Goal: Obtain resource: Download file/media

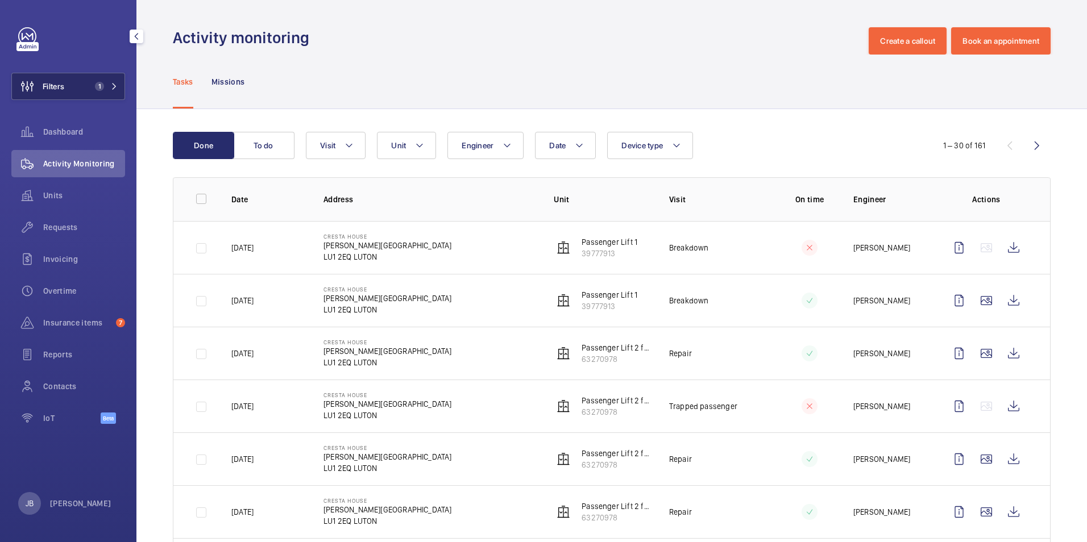
click at [89, 92] on button "Filters 1" at bounding box center [68, 86] width 114 height 27
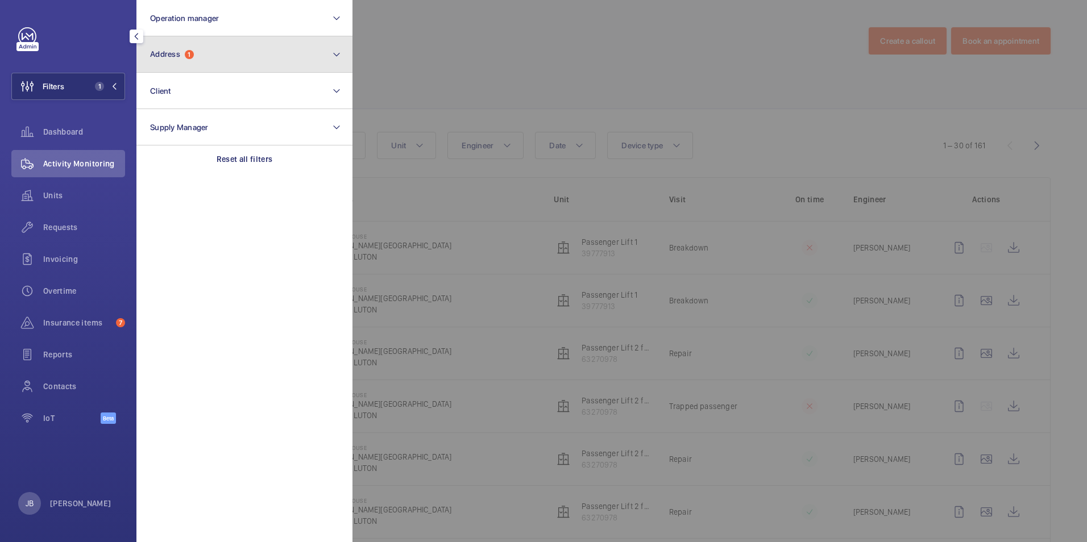
click at [194, 61] on button "Address 1" at bounding box center [244, 54] width 216 height 36
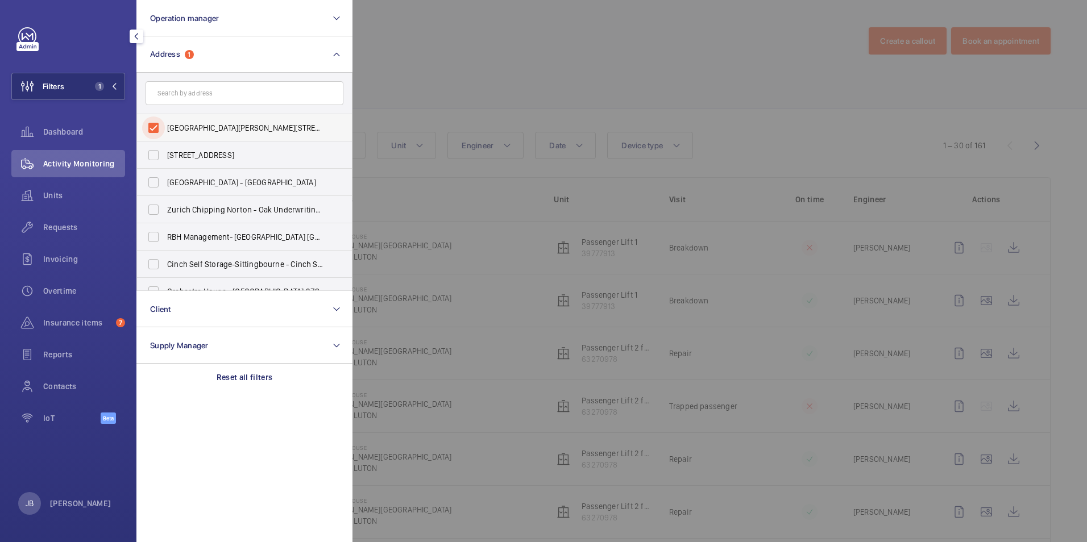
click at [156, 126] on input "[GEOGRAPHIC_DATA][PERSON_NAME][STREET_ADDRESS]" at bounding box center [153, 128] width 23 height 23
checkbox input "false"
drag, startPoint x: 197, startPoint y: 89, endPoint x: 176, endPoint y: 94, distance: 22.2
click at [176, 94] on input "text" at bounding box center [245, 93] width 198 height 24
type input "premier inn"
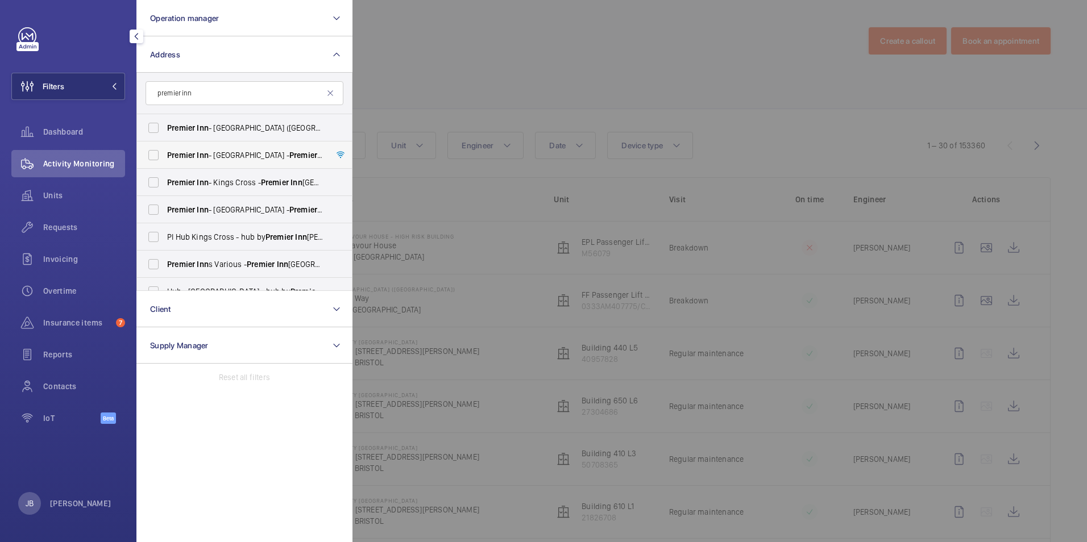
click at [177, 144] on label "[GEOGRAPHIC_DATA] - [GEOGRAPHIC_DATA] - [GEOGRAPHIC_DATA] [GEOGRAPHIC_DATA]" at bounding box center [236, 155] width 198 height 27
click at [165, 144] on input "[GEOGRAPHIC_DATA] - [GEOGRAPHIC_DATA] - [GEOGRAPHIC_DATA] [GEOGRAPHIC_DATA]" at bounding box center [153, 155] width 23 height 23
checkbox input "true"
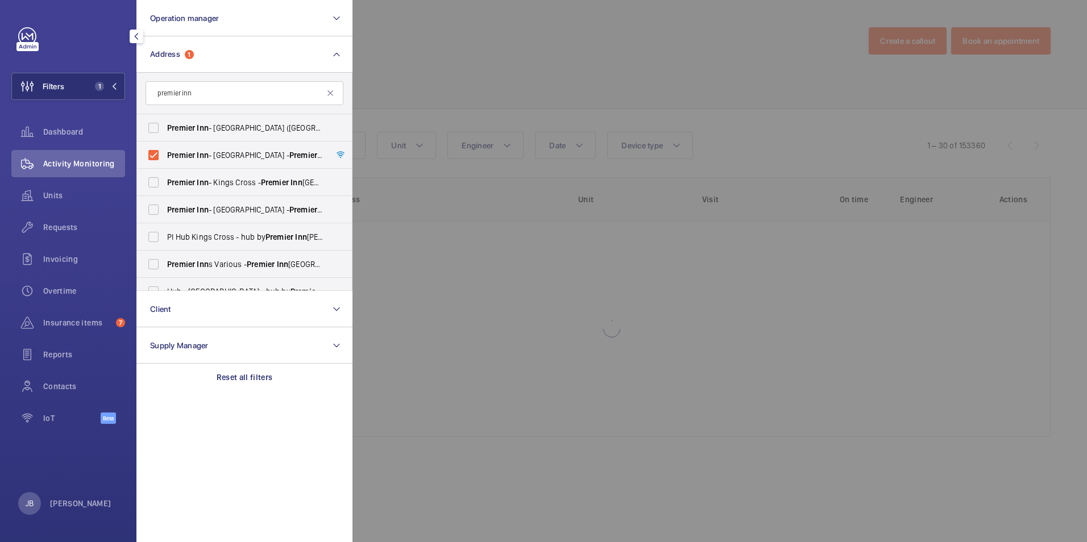
click at [469, 84] on div at bounding box center [896, 271] width 1087 height 542
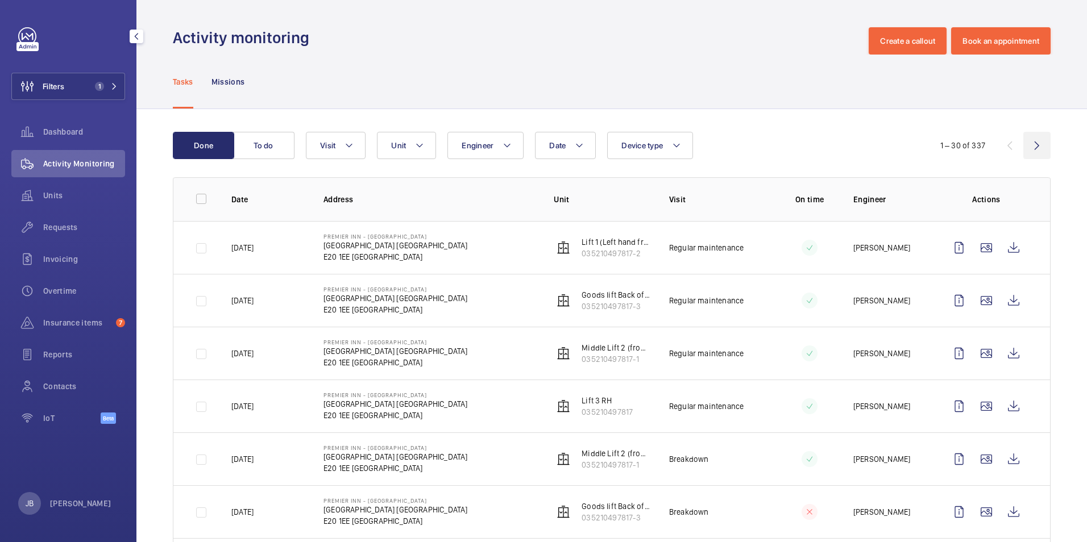
click at [1033, 146] on wm-front-icon-button at bounding box center [1036, 145] width 27 height 27
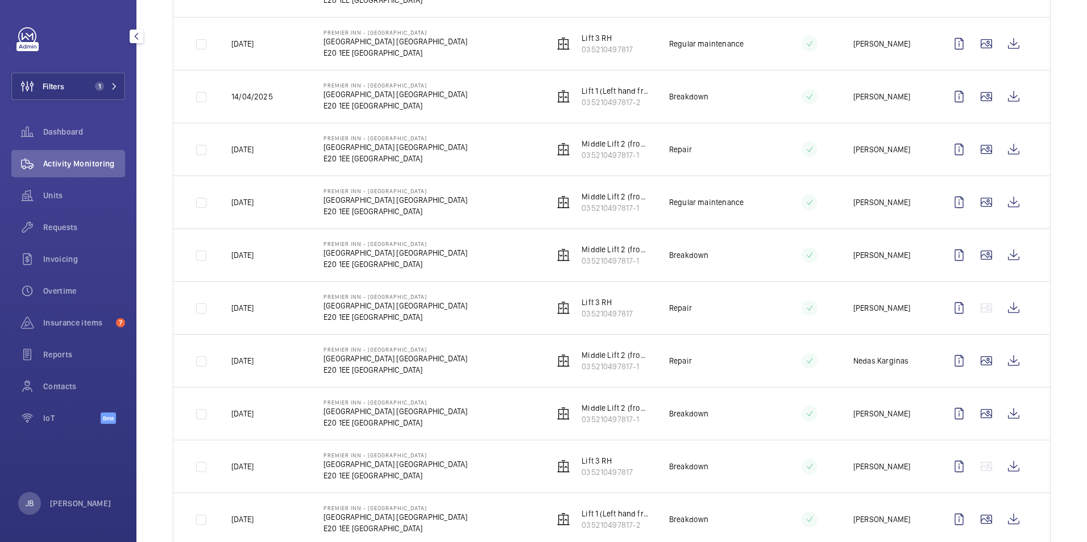
scroll to position [853, 0]
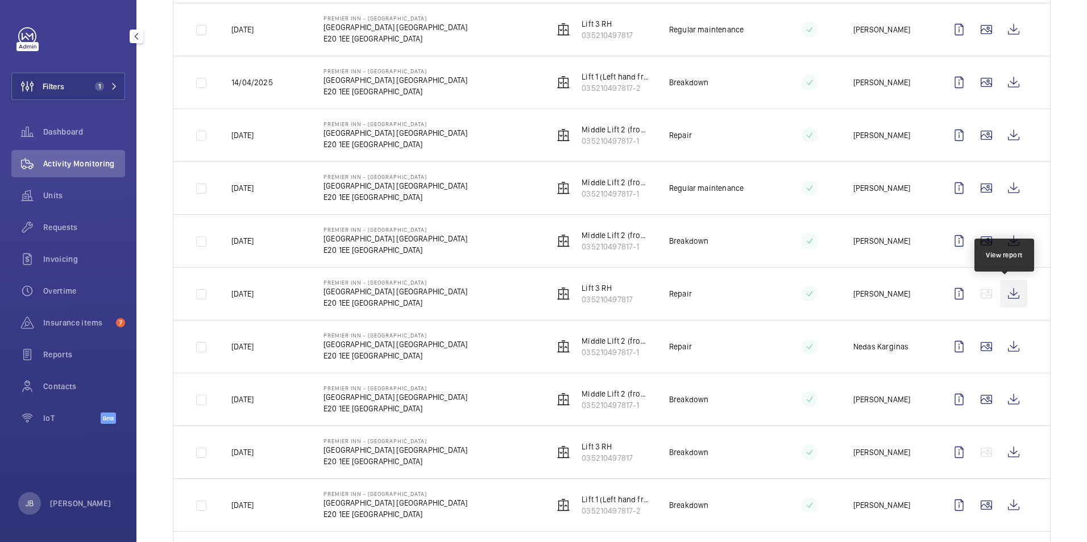
click at [1010, 291] on wm-front-icon-button at bounding box center [1013, 293] width 27 height 27
click at [1008, 346] on wm-front-icon-button at bounding box center [1013, 346] width 27 height 27
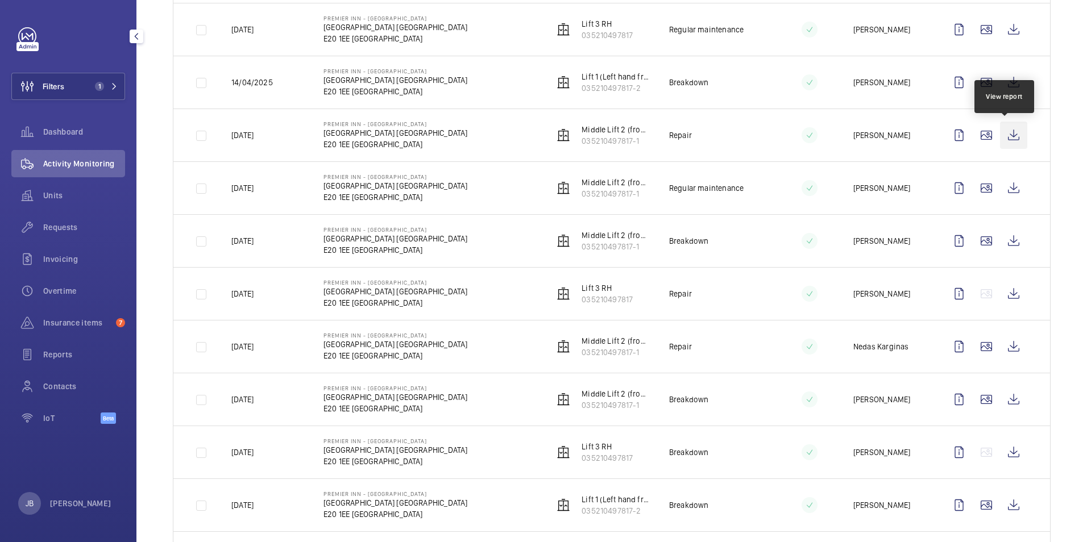
click at [1005, 132] on wm-front-icon-button at bounding box center [1013, 135] width 27 height 27
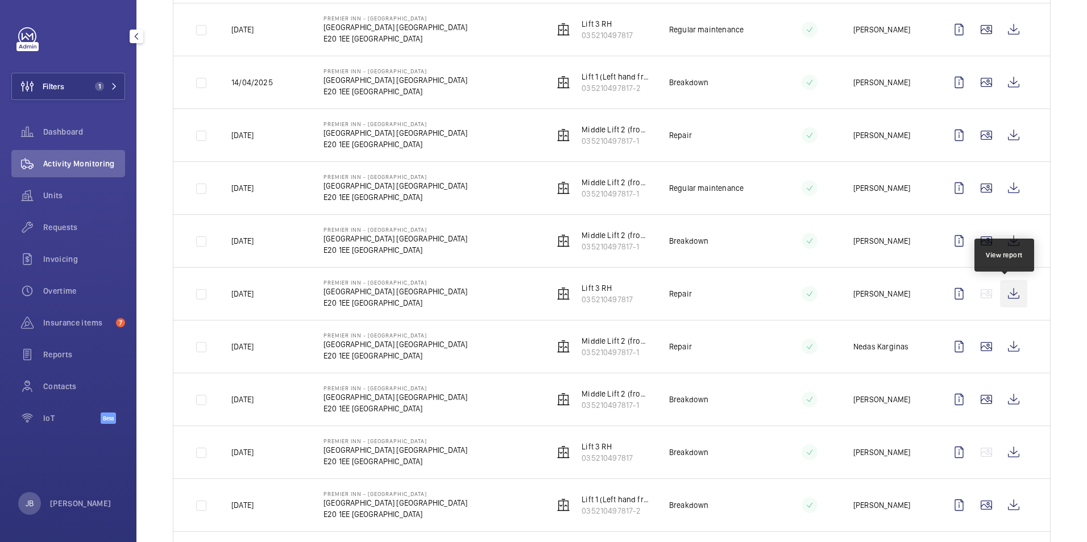
click at [1009, 295] on wm-front-icon-button at bounding box center [1013, 293] width 27 height 27
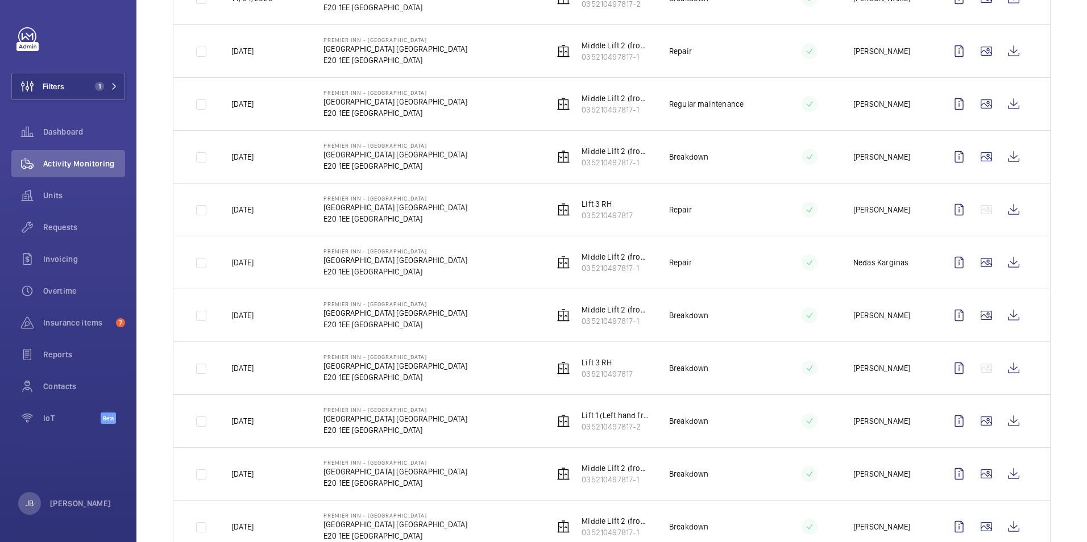
scroll to position [967, 0]
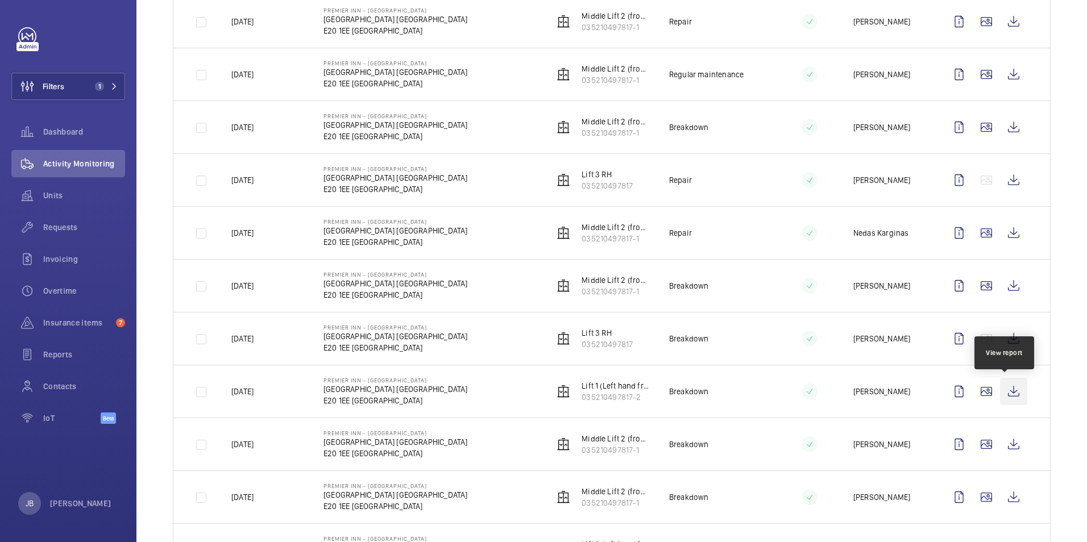
click at [1002, 388] on wm-front-icon-button at bounding box center [1013, 391] width 27 height 27
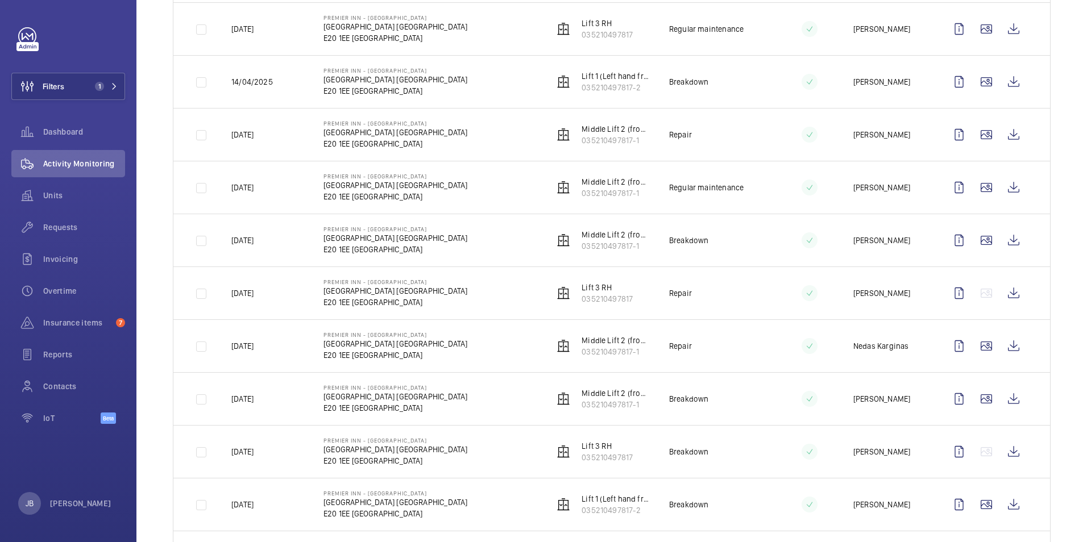
scroll to position [853, 0]
click at [1009, 133] on wm-front-icon-button at bounding box center [1013, 135] width 27 height 27
click at [71, 85] on button "Filters 1" at bounding box center [68, 86] width 114 height 27
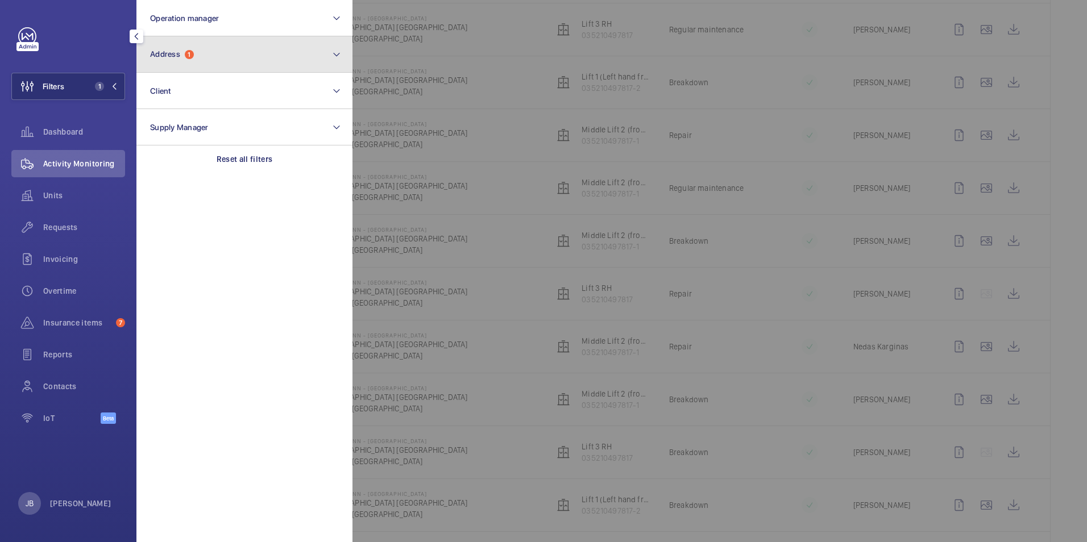
click at [209, 51] on button "Address 1" at bounding box center [244, 54] width 216 height 36
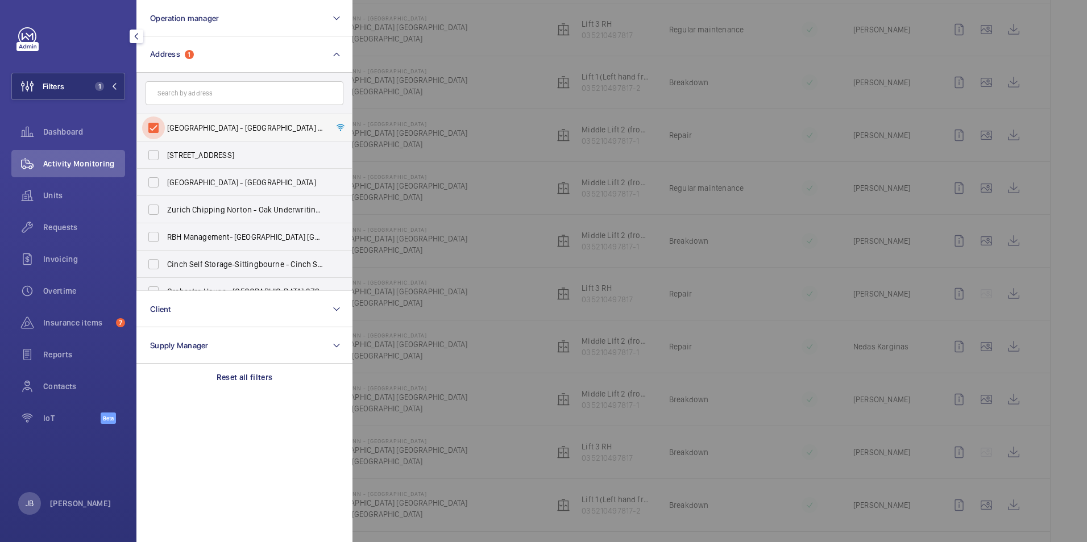
click at [153, 130] on input "[GEOGRAPHIC_DATA] - [GEOGRAPHIC_DATA] - [GEOGRAPHIC_DATA] [GEOGRAPHIC_DATA]" at bounding box center [153, 128] width 23 height 23
checkbox input "false"
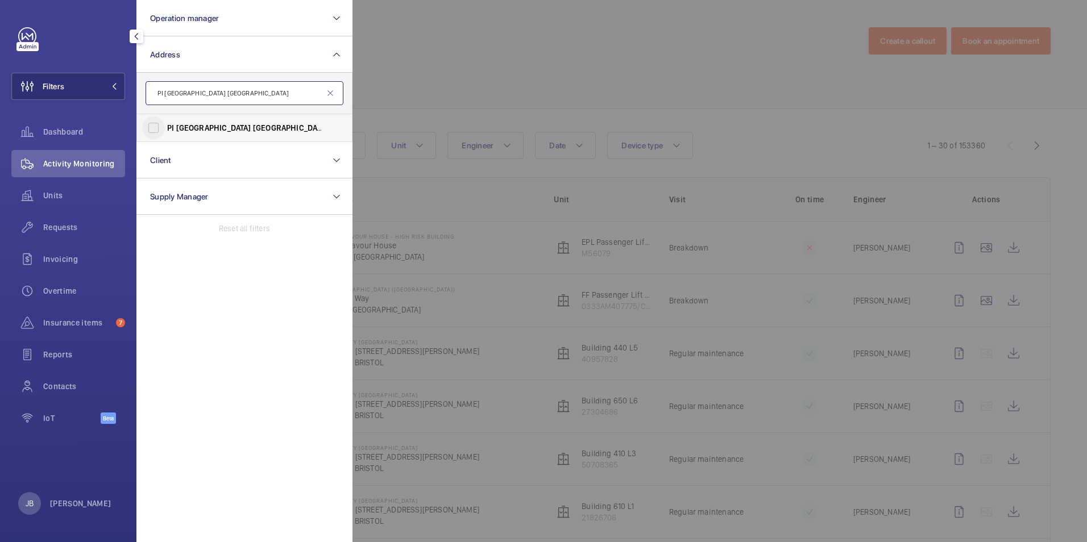
type input "PI [GEOGRAPHIC_DATA] [GEOGRAPHIC_DATA]"
click at [159, 127] on input "PI [GEOGRAPHIC_DATA] (Olym pi a) - [STREET_ADDRESS][PERSON_NAME]" at bounding box center [153, 128] width 23 height 23
checkbox input "true"
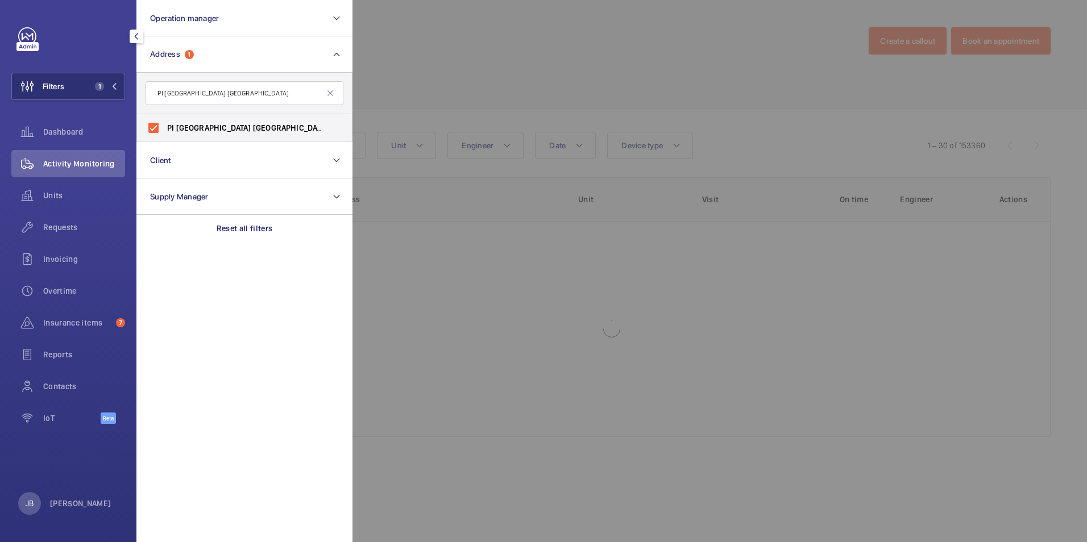
click at [405, 68] on div at bounding box center [896, 271] width 1087 height 542
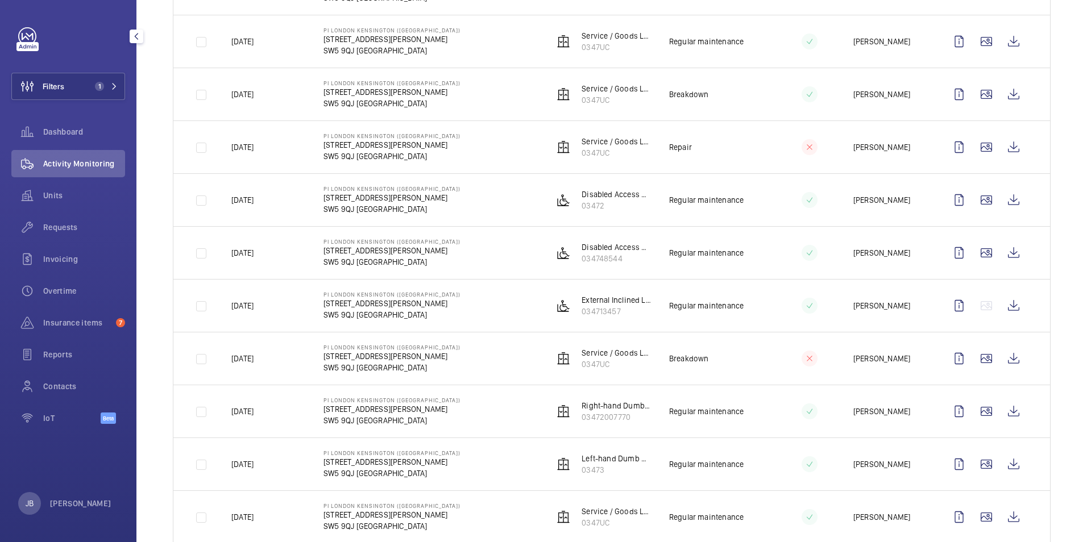
scroll to position [967, 0]
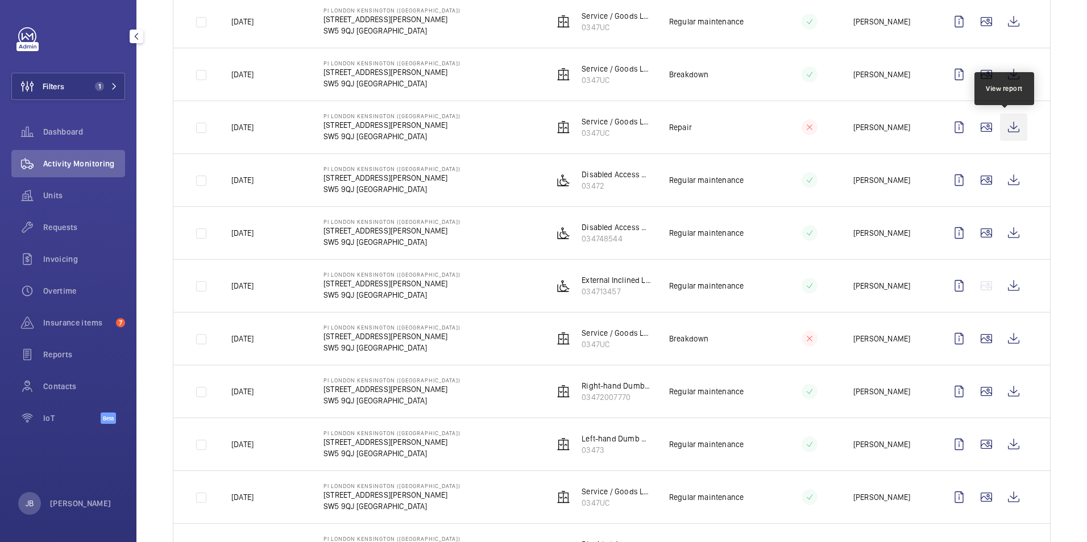
click at [1009, 126] on wm-front-icon-button at bounding box center [1013, 127] width 27 height 27
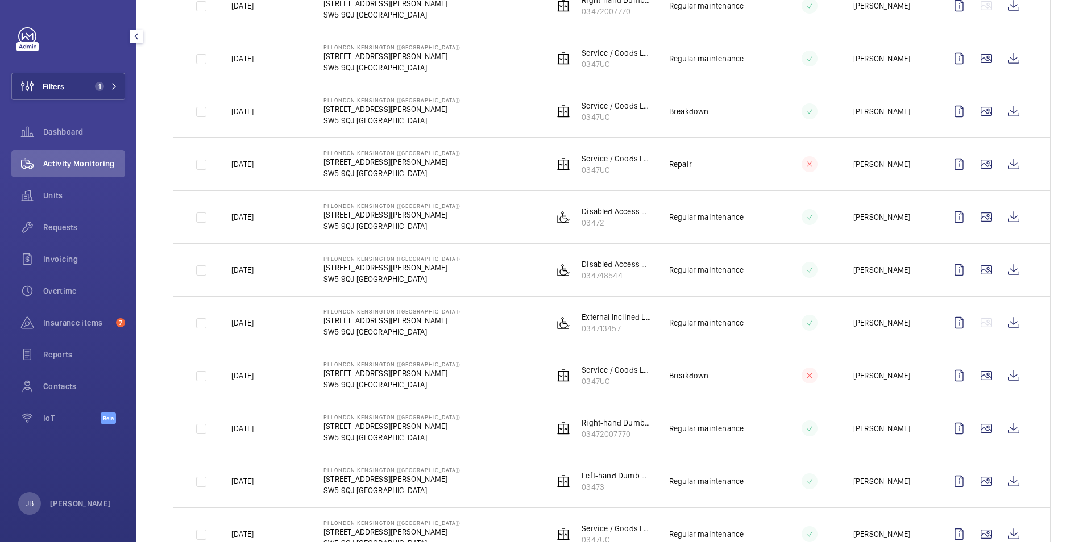
scroll to position [910, 0]
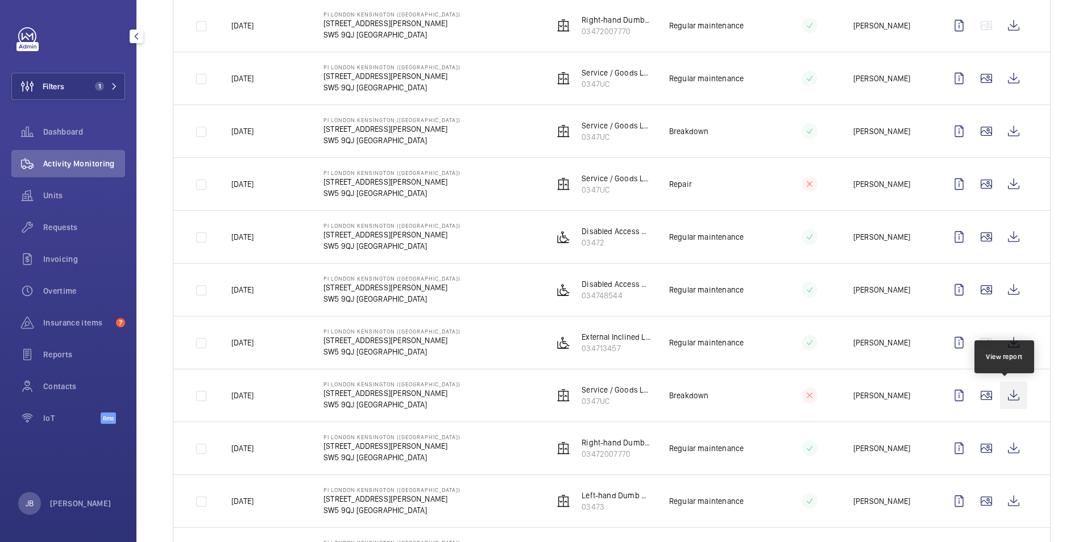
click at [1000, 397] on wm-front-icon-button at bounding box center [1013, 395] width 27 height 27
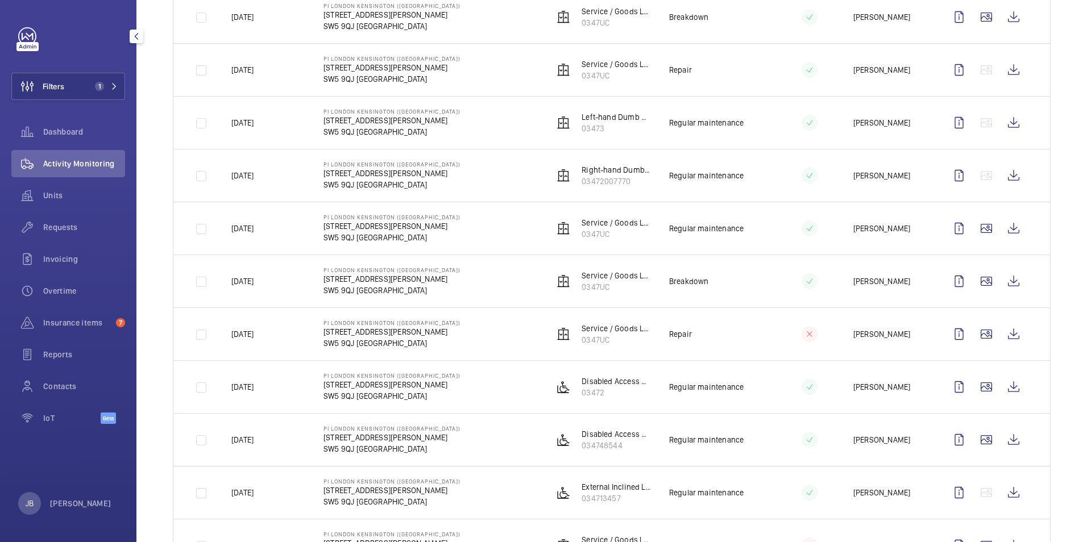
scroll to position [739, 0]
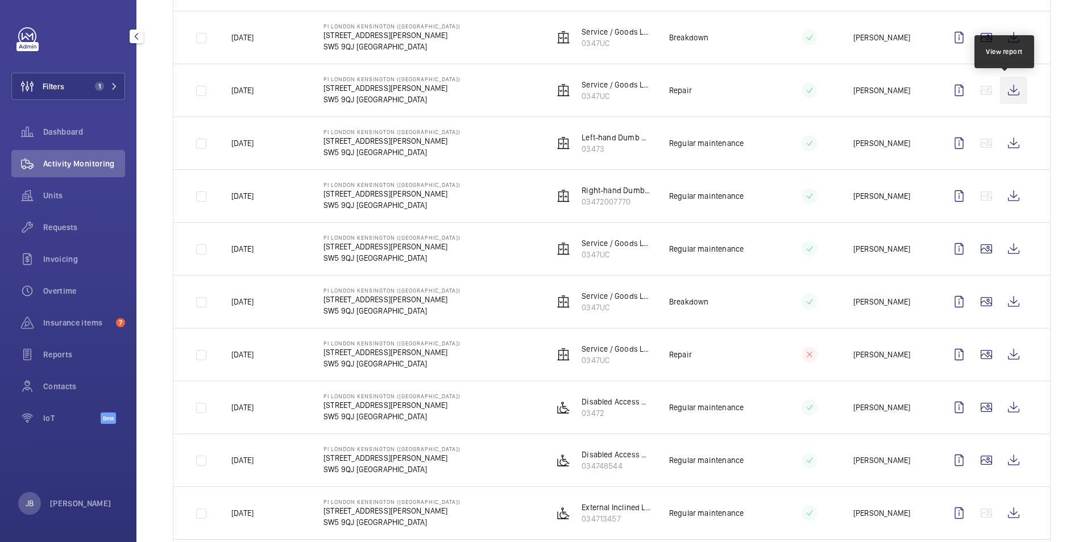
click at [1006, 90] on wm-front-icon-button at bounding box center [1013, 90] width 27 height 27
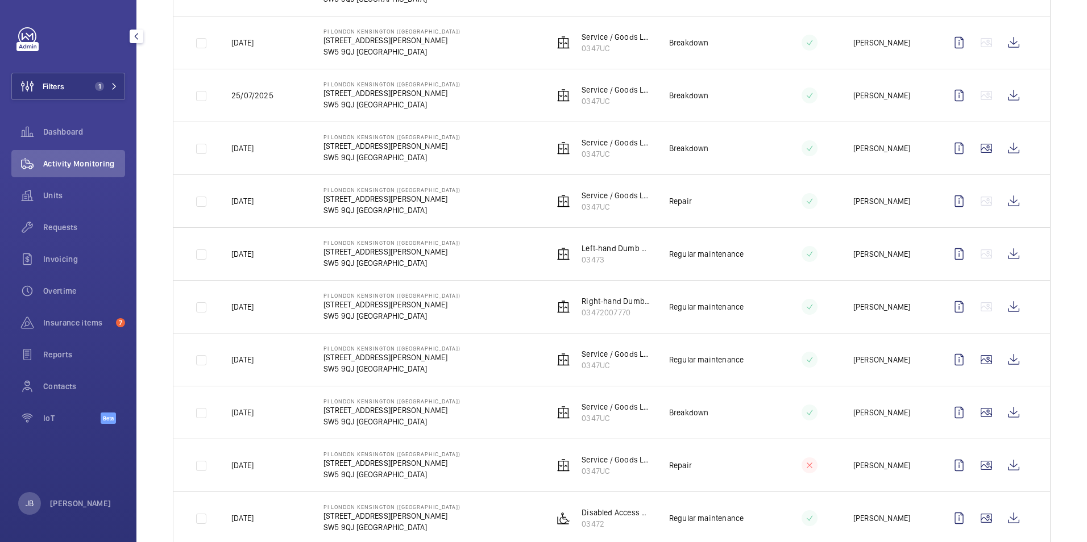
scroll to position [625, 0]
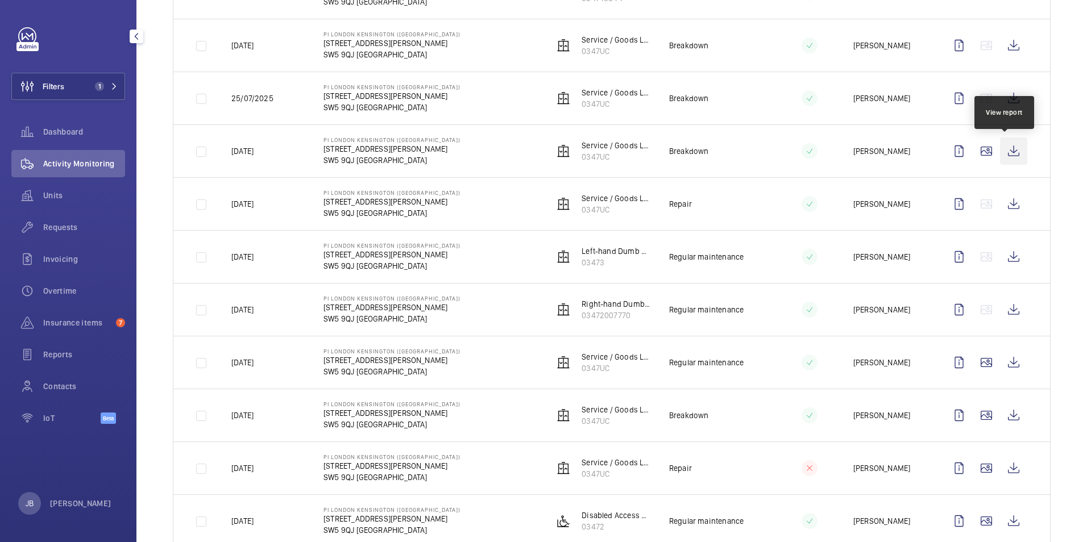
click at [1003, 154] on wm-front-icon-button at bounding box center [1013, 151] width 27 height 27
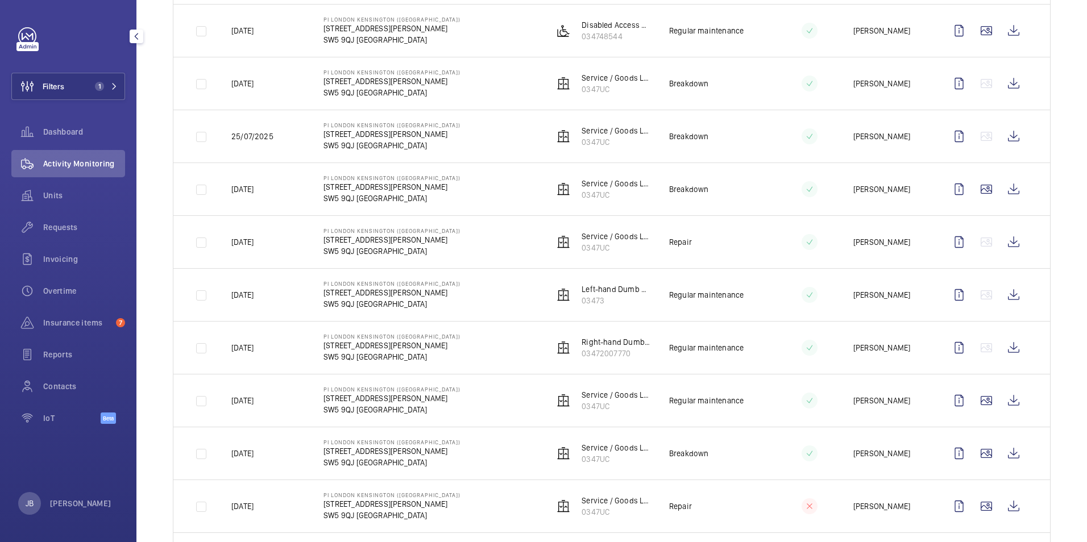
scroll to position [569, 0]
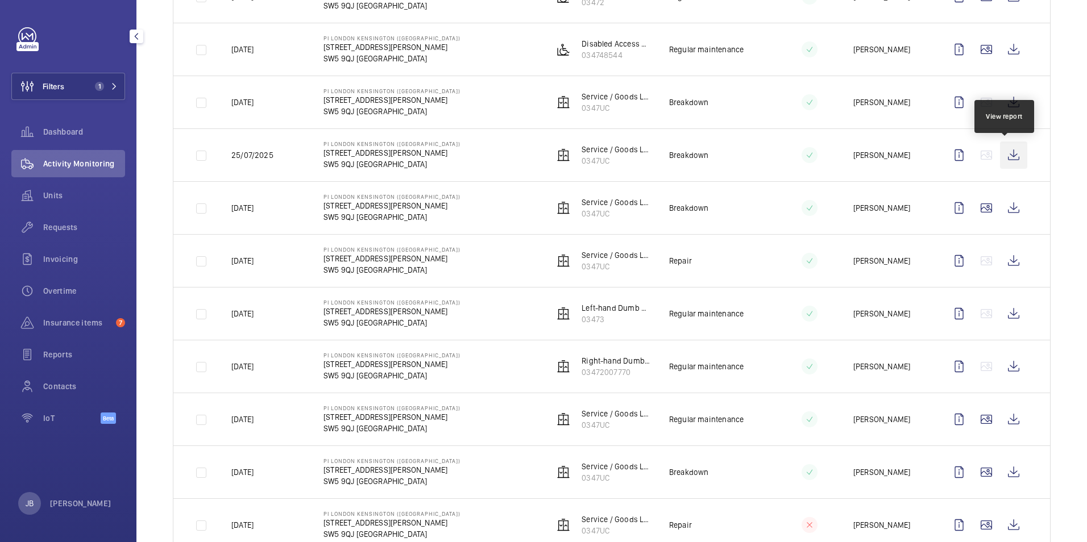
click at [1010, 154] on wm-front-icon-button at bounding box center [1013, 155] width 27 height 27
click at [78, 226] on span "Requests" at bounding box center [84, 227] width 82 height 11
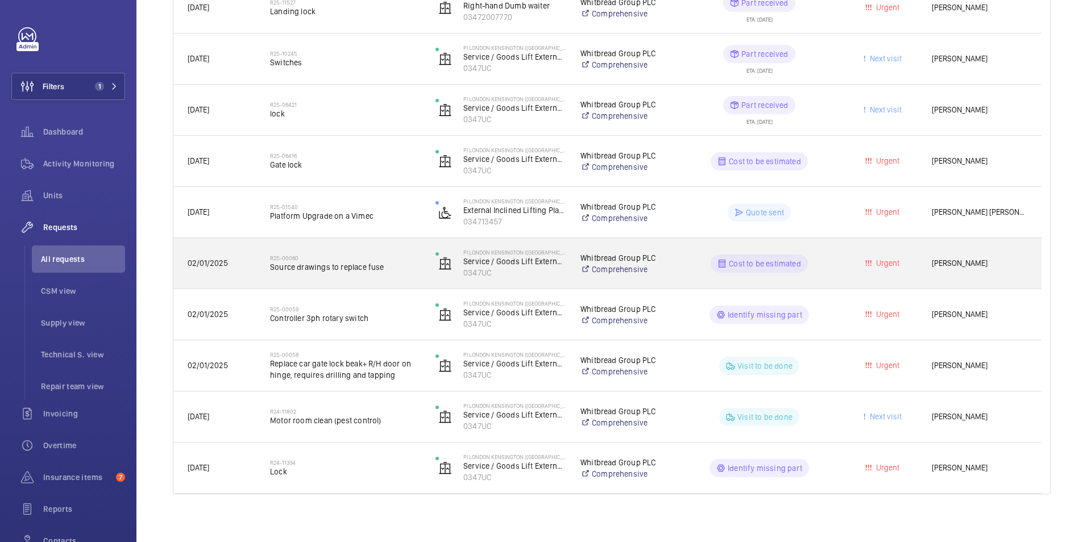
scroll to position [248, 0]
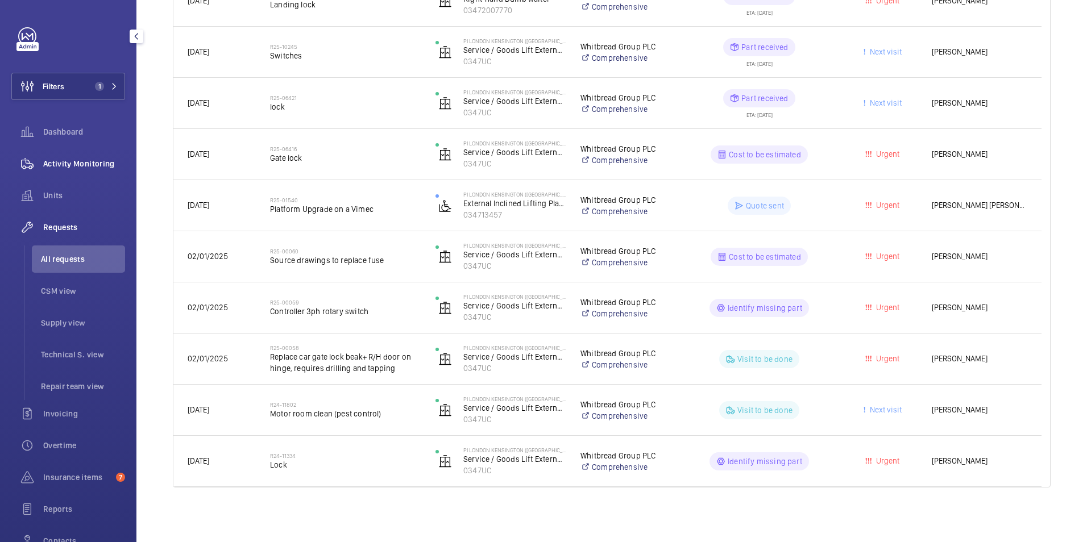
click at [82, 164] on span "Activity Monitoring" at bounding box center [84, 163] width 82 height 11
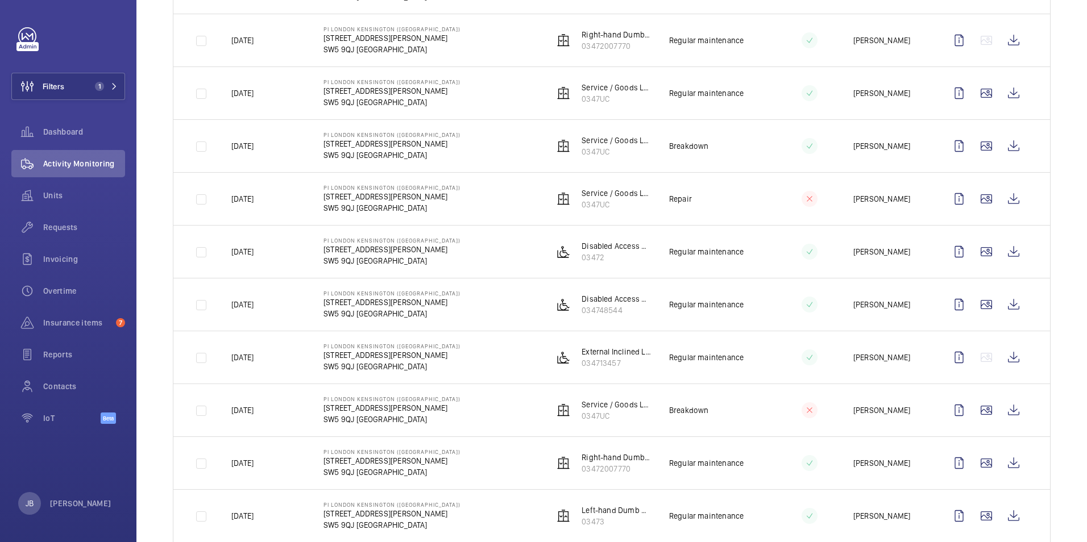
scroll to position [967, 0]
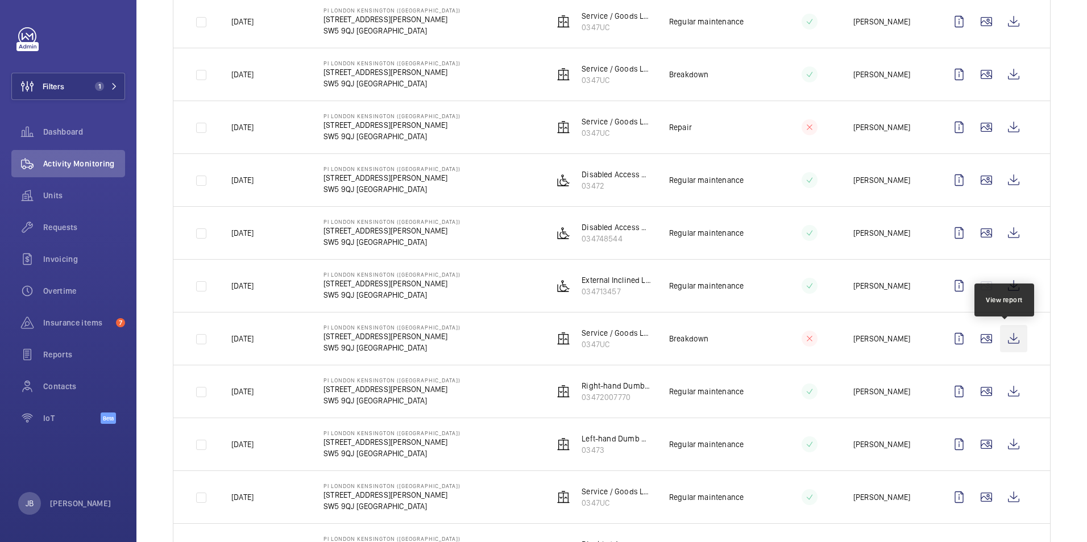
click at [1002, 335] on wm-front-icon-button at bounding box center [1013, 338] width 27 height 27
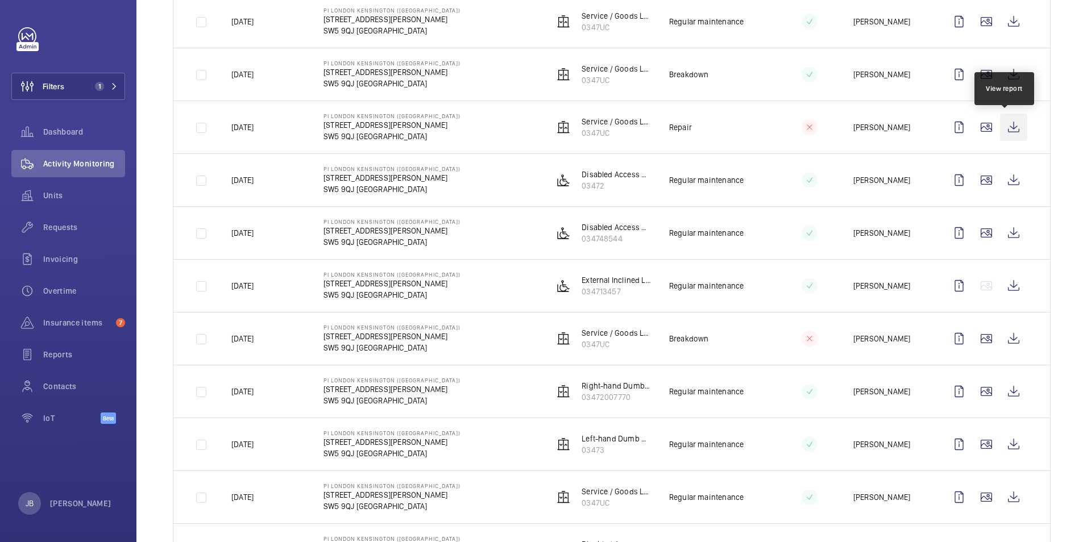
click at [1010, 127] on wm-front-icon-button at bounding box center [1013, 127] width 27 height 27
click at [36, 82] on wm-front-icon-button at bounding box center [27, 86] width 31 height 27
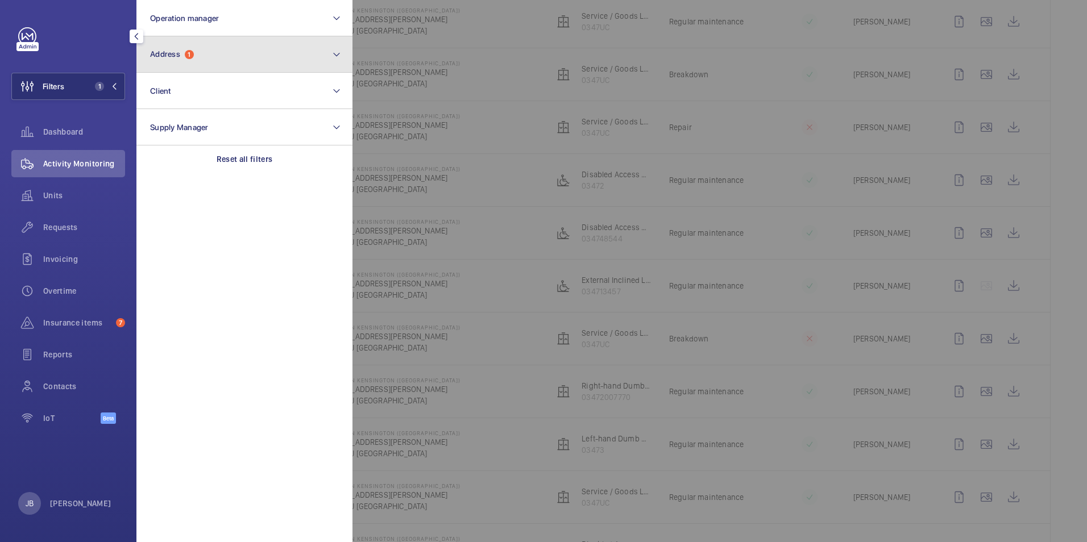
click at [227, 53] on button "Address 1" at bounding box center [244, 54] width 216 height 36
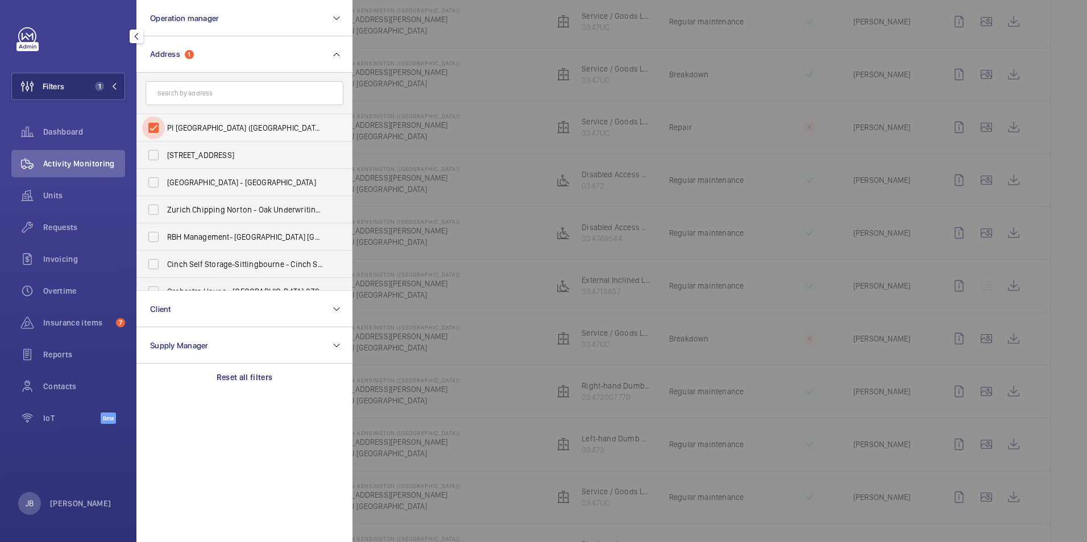
click at [158, 130] on input "PI [GEOGRAPHIC_DATA] ([GEOGRAPHIC_DATA]) - [STREET_ADDRESS][PERSON_NAME]" at bounding box center [153, 128] width 23 height 23
checkbox input "false"
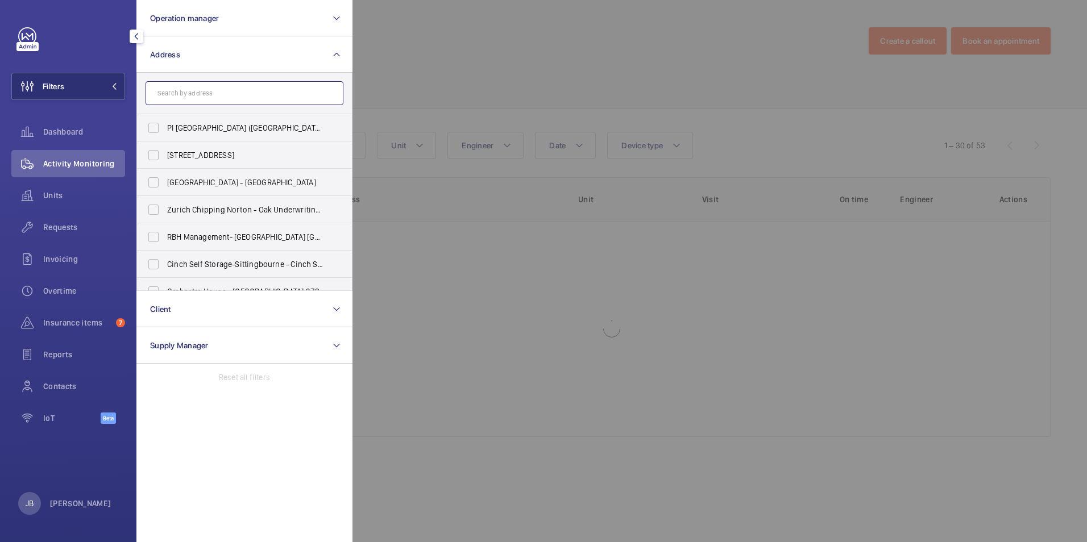
paste input "PI London Bank"
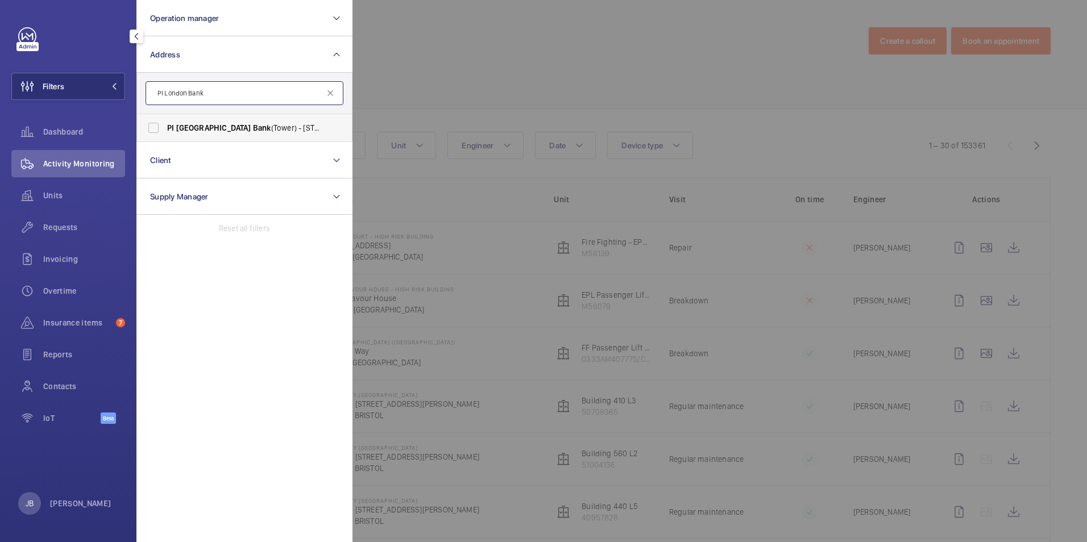
type input "PI London Bank"
click at [169, 134] on label "PI [GEOGRAPHIC_DATA] (Tower) - [STREET_ADDRESS][PERSON_NAME][PERSON_NAME]" at bounding box center [236, 127] width 198 height 27
click at [165, 134] on input "PI [GEOGRAPHIC_DATA] (Tower) - [STREET_ADDRESS][PERSON_NAME][PERSON_NAME]" at bounding box center [153, 128] width 23 height 23
checkbox input "true"
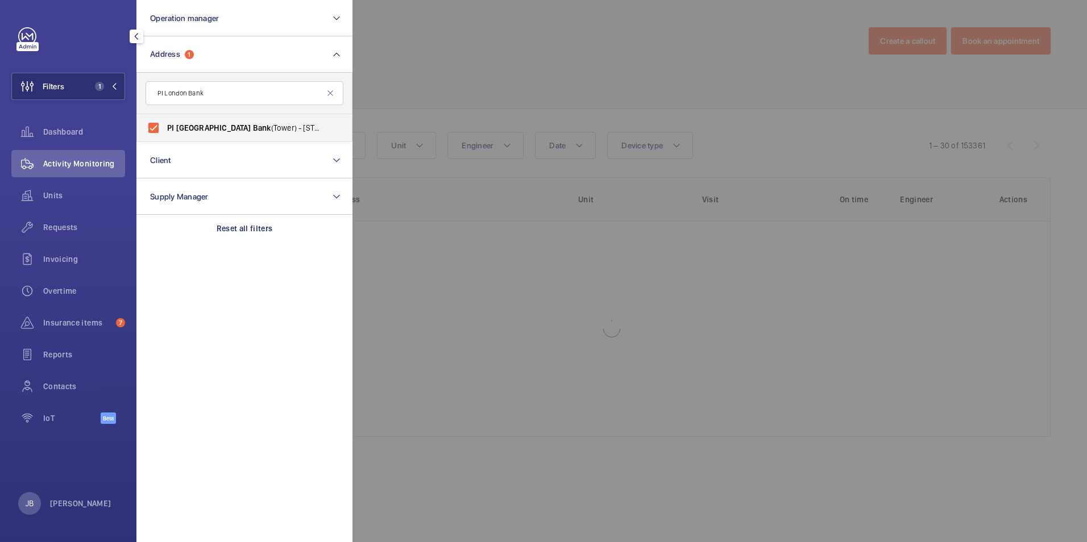
click at [459, 72] on div at bounding box center [896, 271] width 1087 height 542
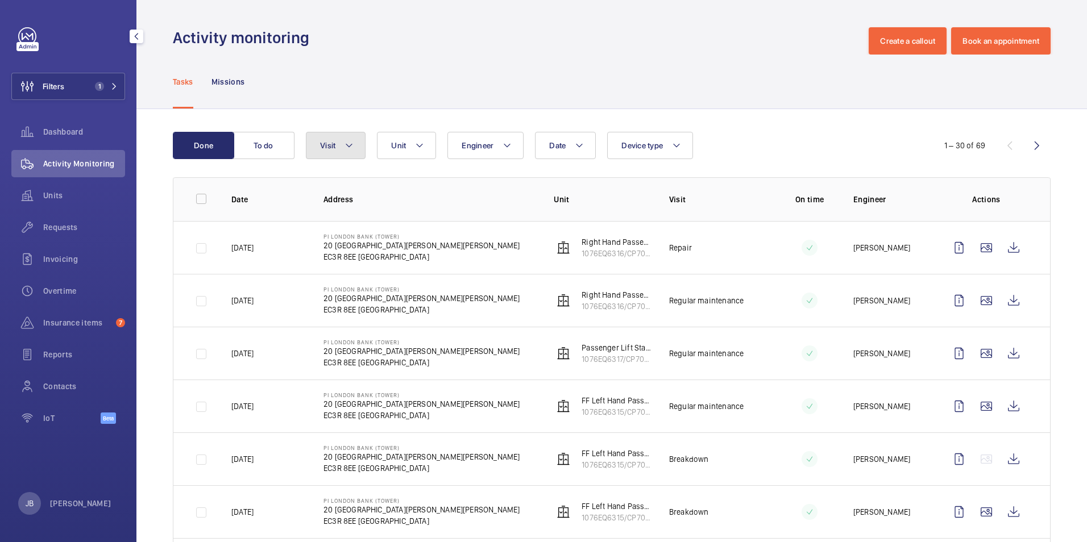
click at [358, 144] on button "Visit" at bounding box center [336, 145] width 60 height 27
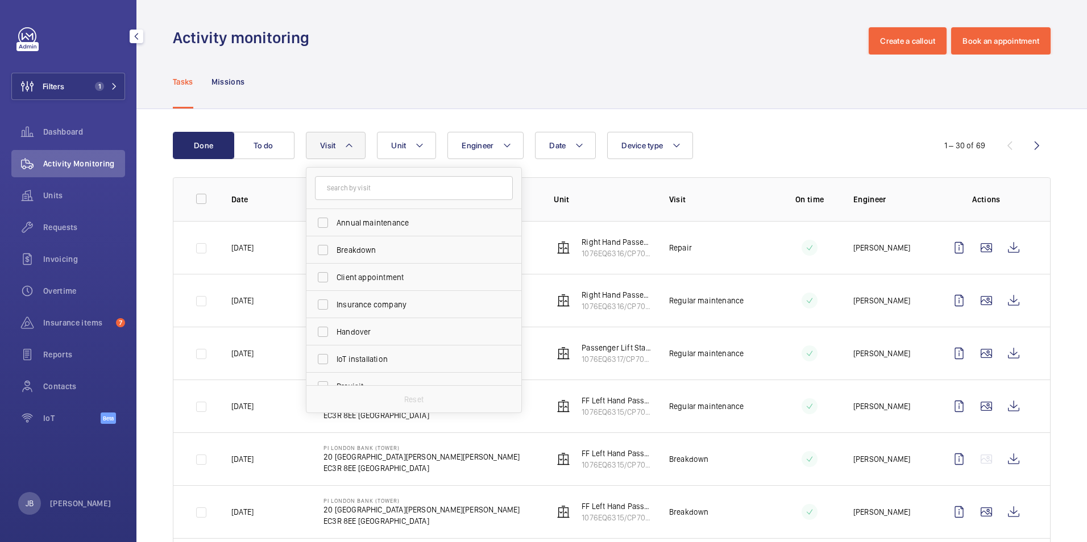
click at [515, 104] on div "Tasks Missions" at bounding box center [612, 82] width 878 height 54
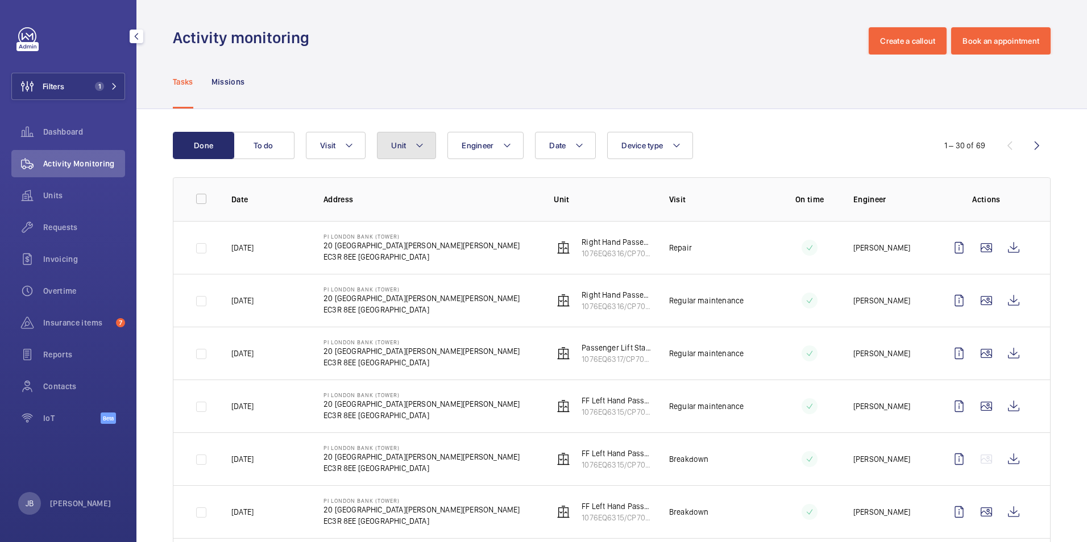
click at [413, 147] on button "Unit" at bounding box center [406, 145] width 59 height 27
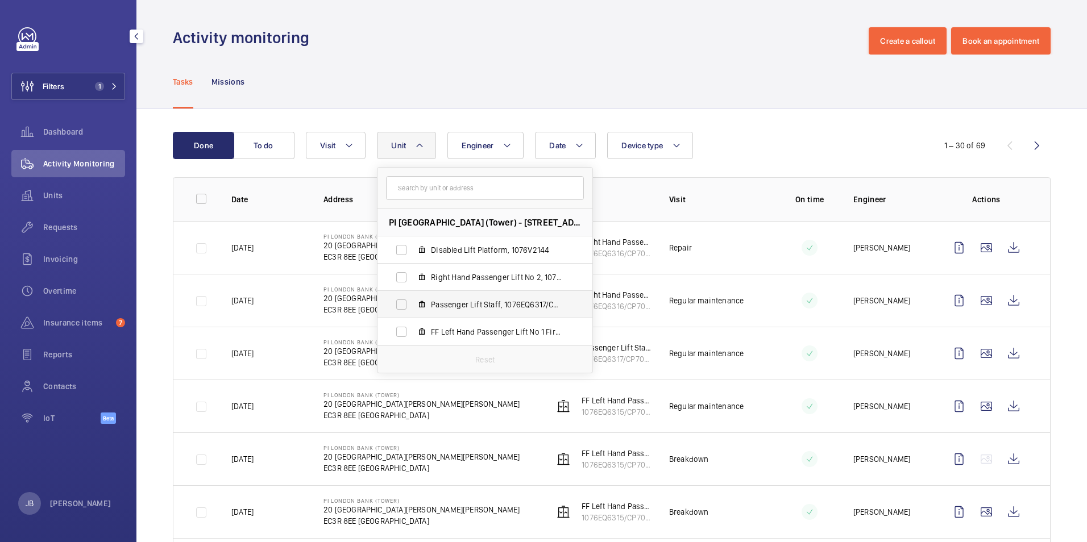
click at [414, 300] on label "Passenger Lift Staff, 1076EQ6317/CP70965" at bounding box center [476, 304] width 197 height 27
click at [413, 300] on input "Passenger Lift Staff, 1076EQ6317/CP70965" at bounding box center [401, 304] width 23 height 23
checkbox input "true"
click at [394, 85] on div "Tasks Missions" at bounding box center [612, 82] width 878 height 54
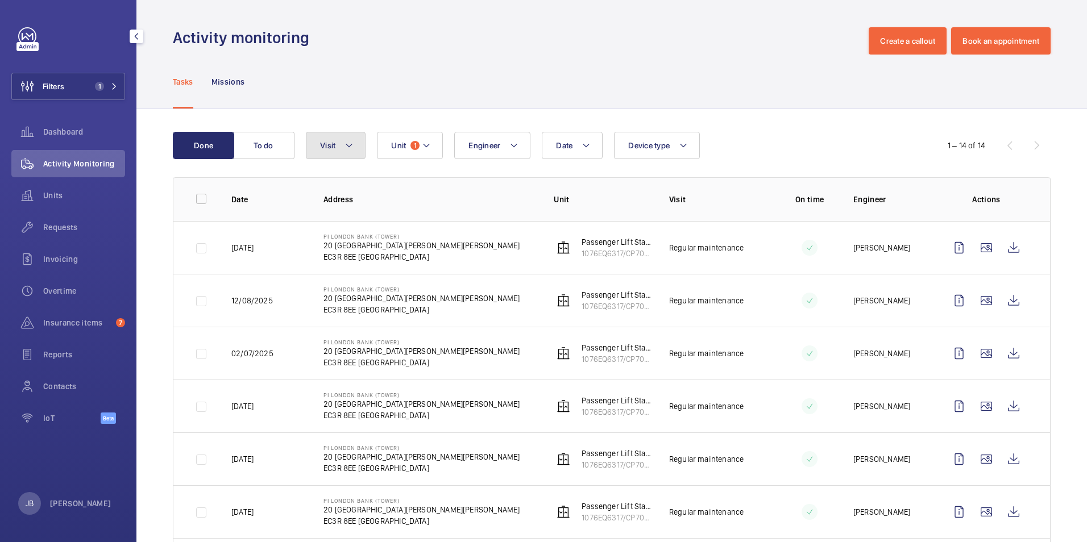
click at [349, 155] on button "Visit" at bounding box center [336, 145] width 60 height 27
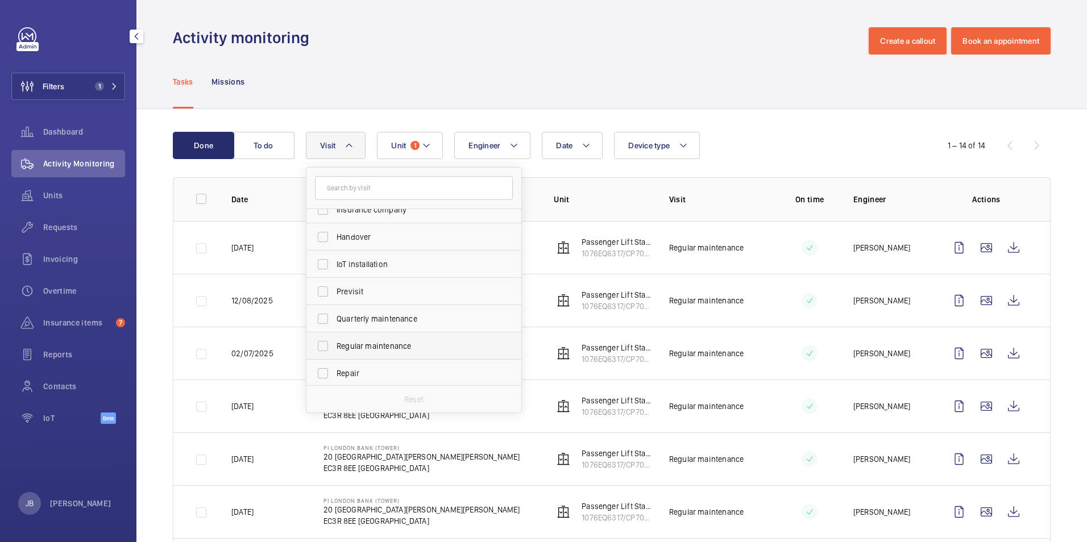
scroll to position [114, 0]
click at [316, 356] on input "Repair" at bounding box center [323, 354] width 23 height 23
checkbox input "true"
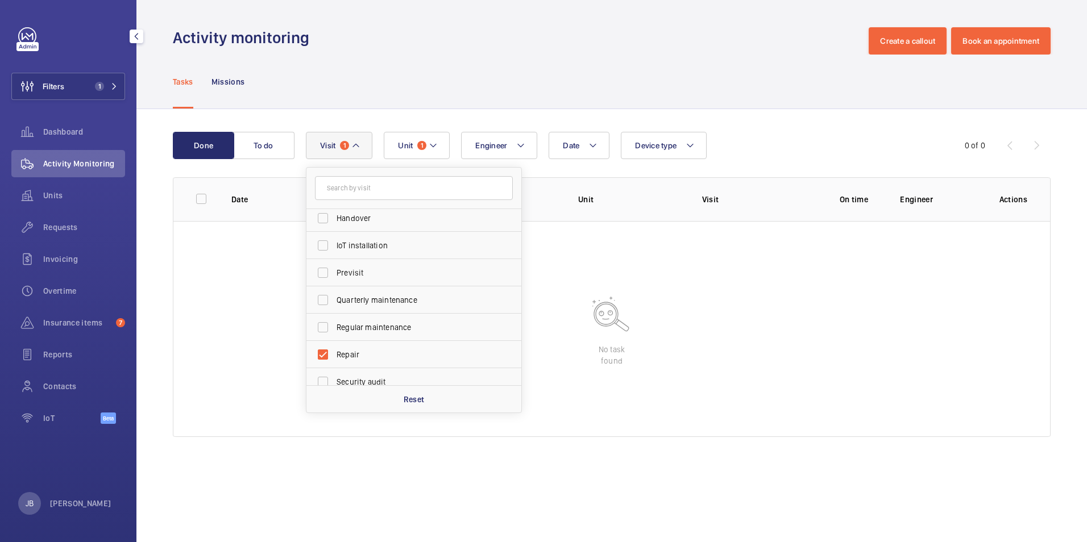
click at [407, 72] on div "Tasks Missions" at bounding box center [612, 82] width 878 height 54
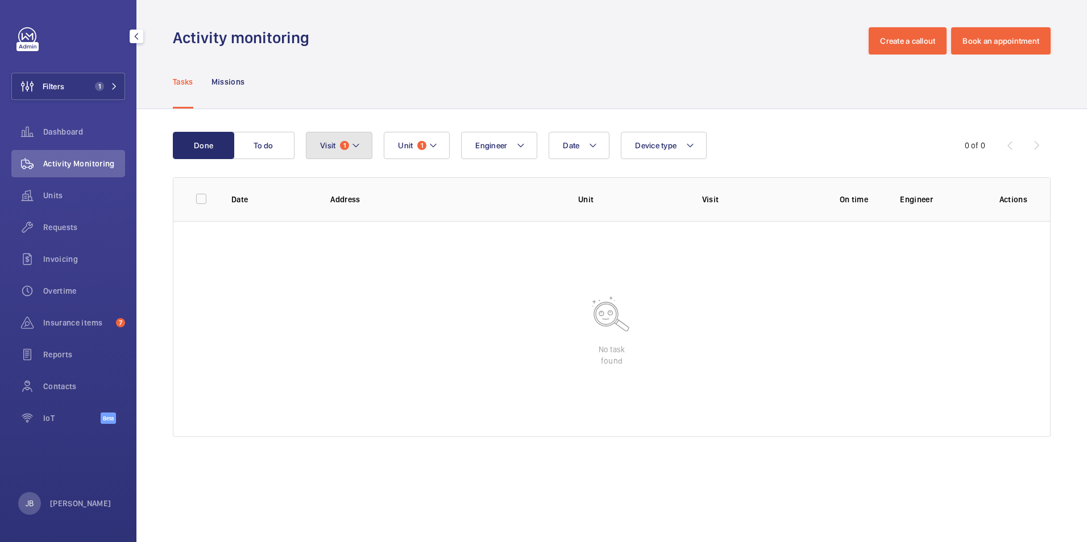
click at [359, 148] on mat-icon at bounding box center [355, 146] width 9 height 14
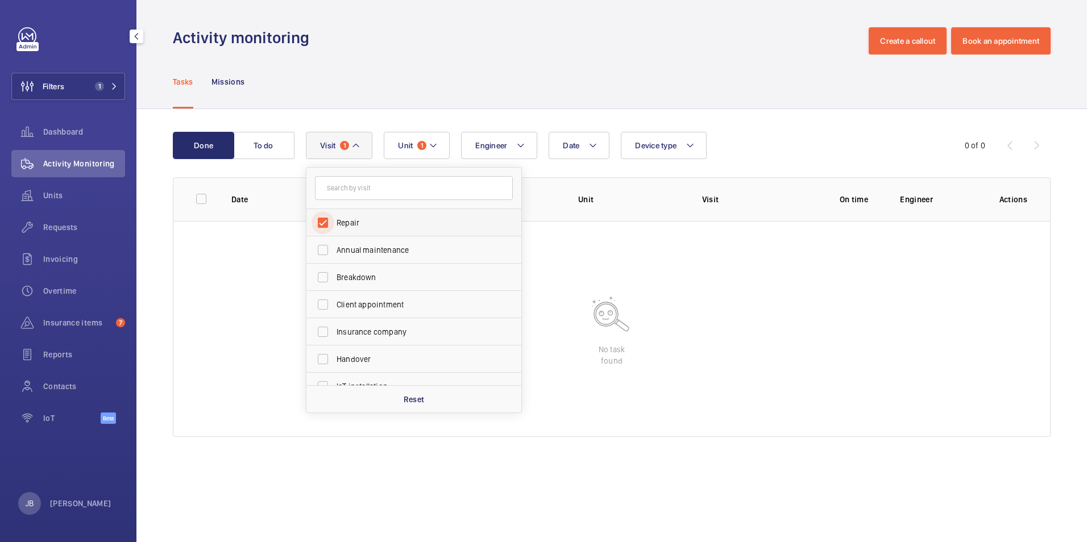
click at [326, 230] on input "Repair" at bounding box center [323, 223] width 23 height 23
checkbox input "false"
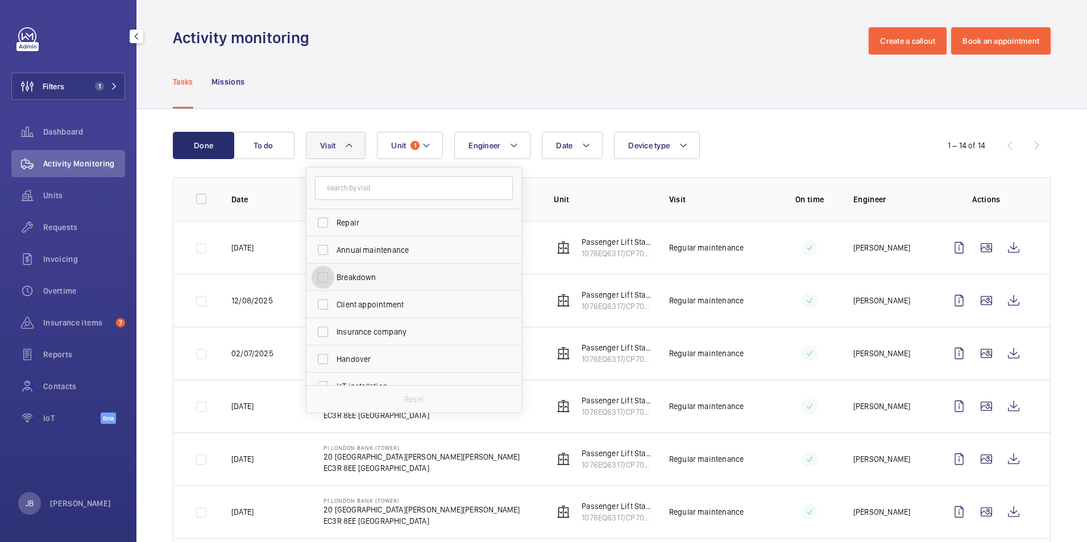
click at [329, 273] on input "Breakdown" at bounding box center [323, 277] width 23 height 23
checkbox input "true"
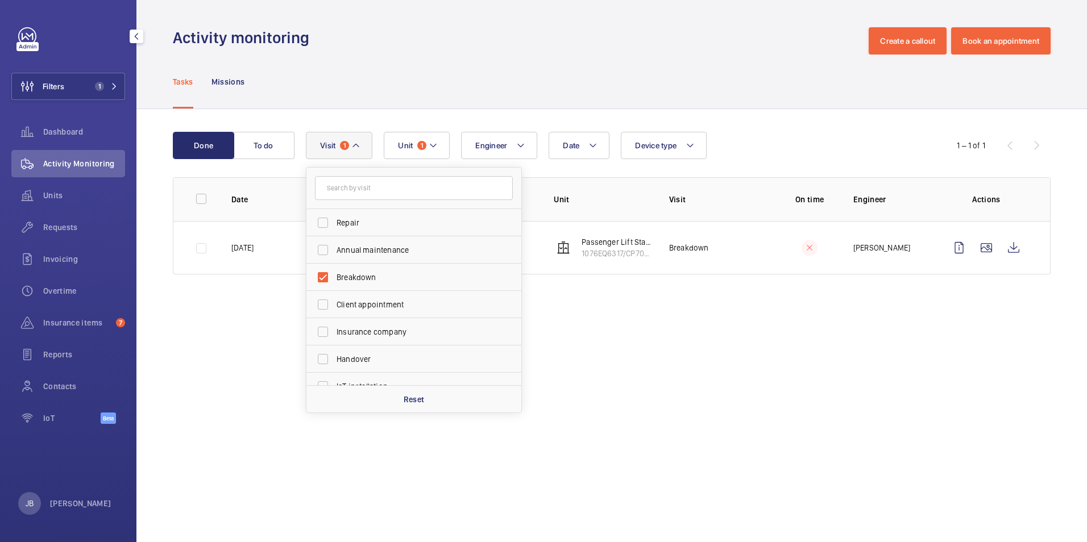
click at [408, 90] on div "Tasks Missions" at bounding box center [612, 82] width 878 height 54
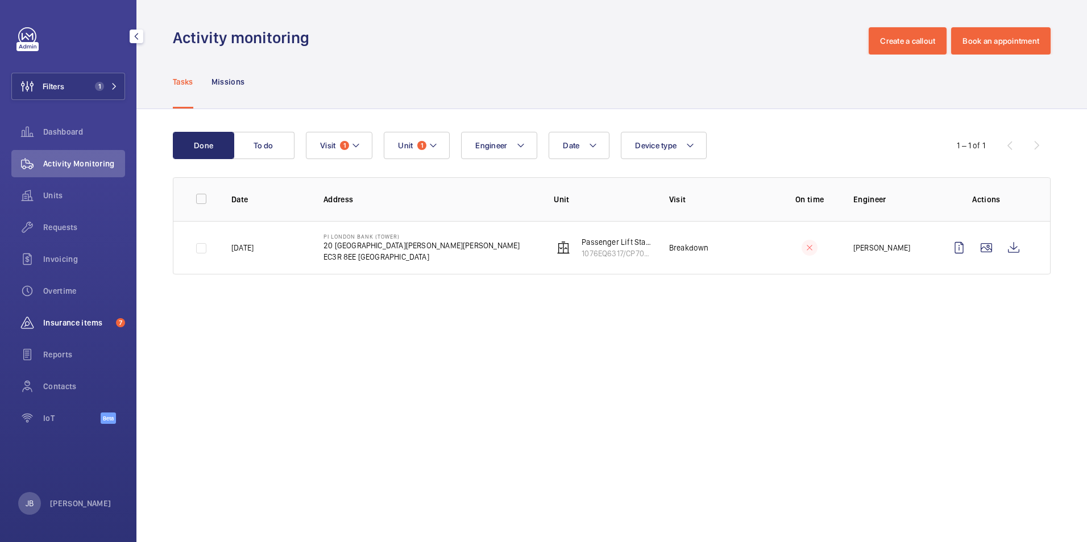
click at [78, 321] on span "Insurance items" at bounding box center [77, 322] width 68 height 11
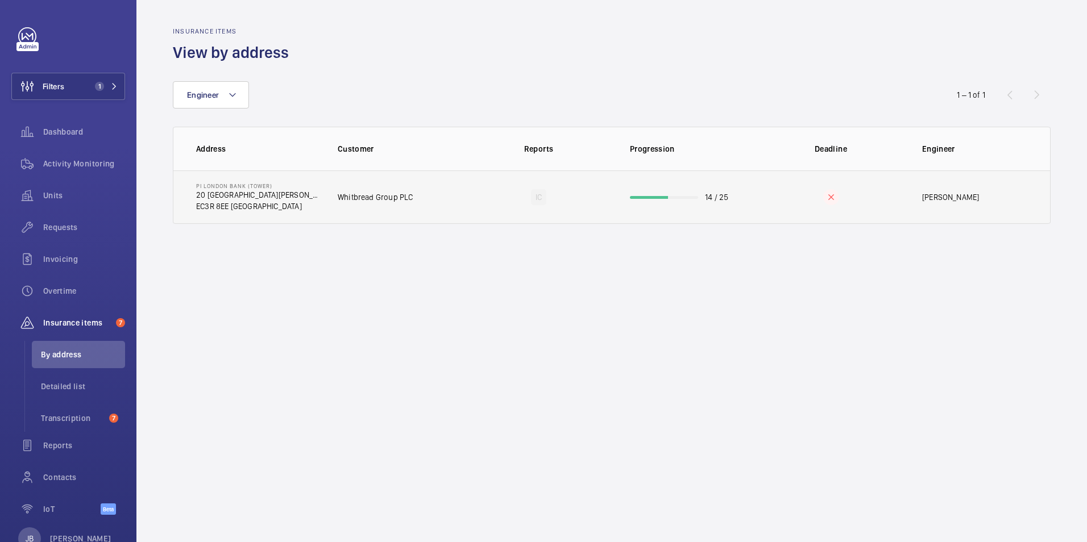
click at [603, 190] on td "IC" at bounding box center [539, 197] width 146 height 53
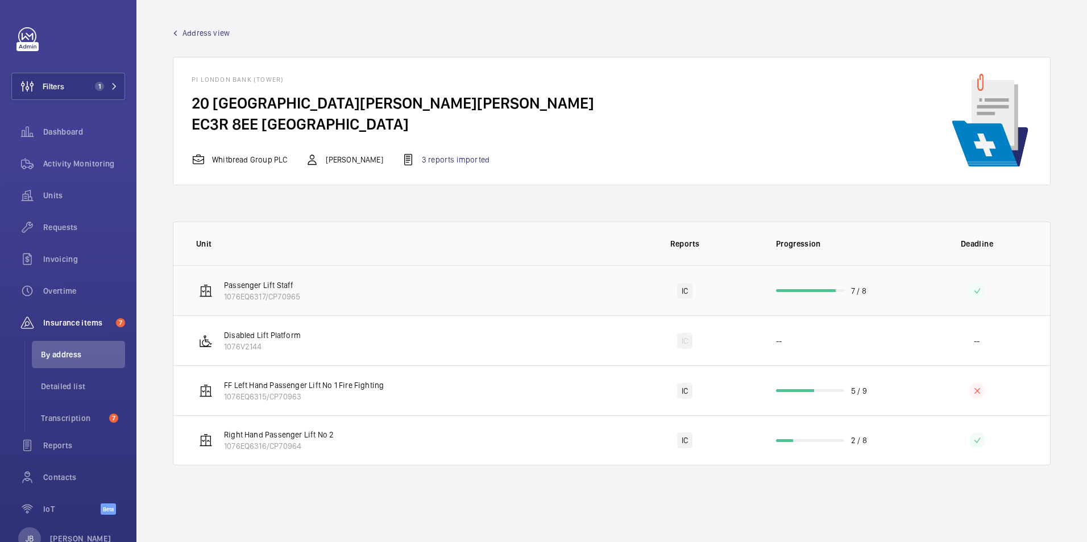
click at [455, 284] on td "Passenger Lift Staff 1076EQ6317/CP70965" at bounding box center [392, 291] width 438 height 50
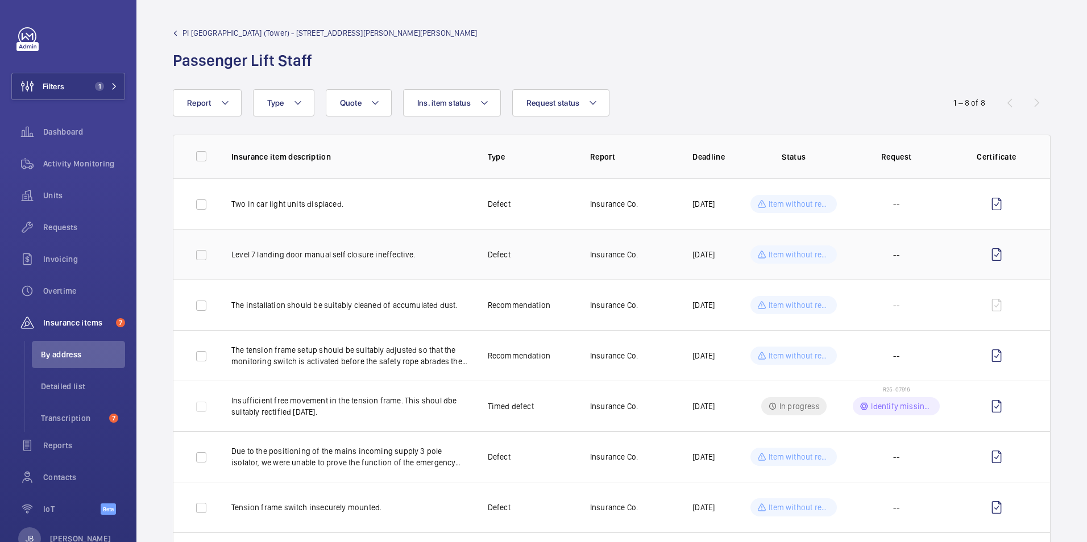
scroll to position [57, 0]
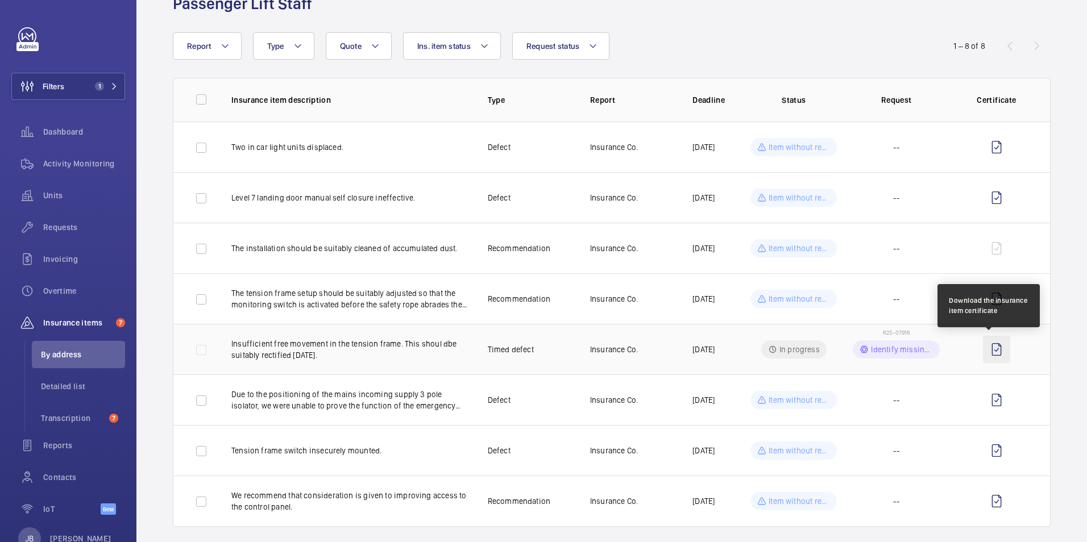
click at [988, 351] on wm-front-icon-button at bounding box center [996, 349] width 27 height 27
click at [894, 331] on span "R25-07916" at bounding box center [896, 332] width 27 height 7
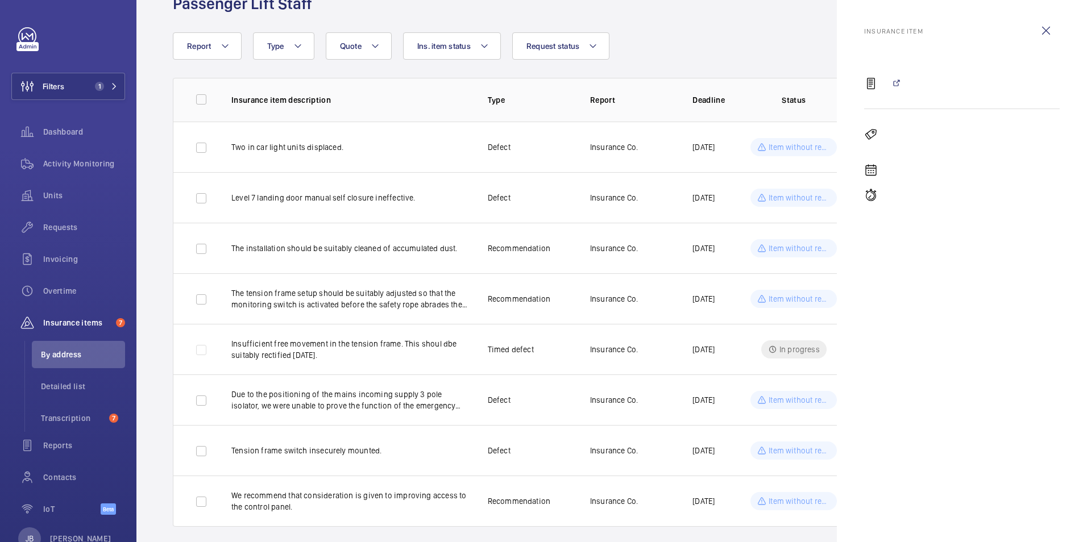
click at [1049, 24] on wm-front-icon-button at bounding box center [1046, 30] width 27 height 27
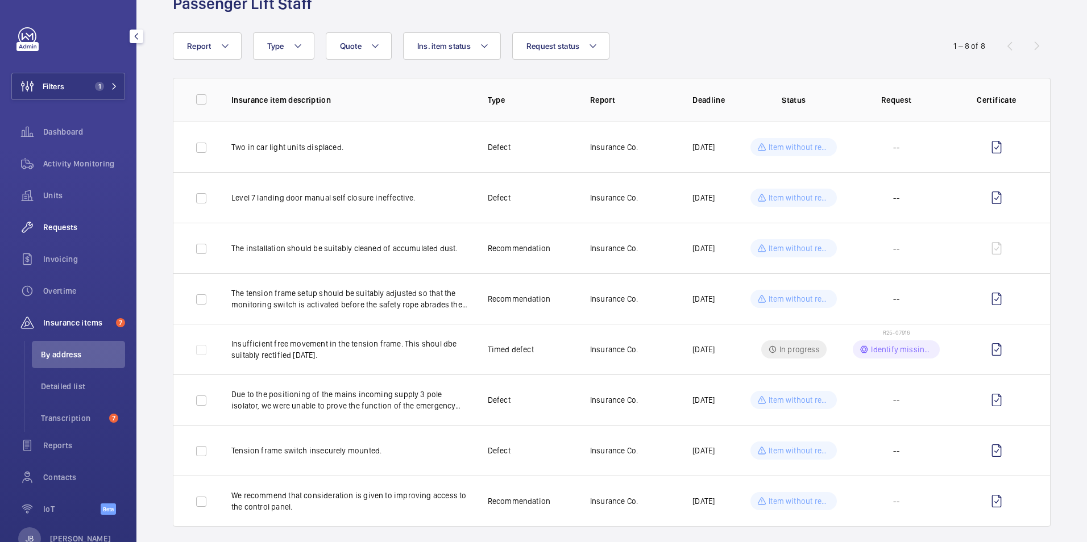
click at [61, 229] on span "Requests" at bounding box center [84, 227] width 82 height 11
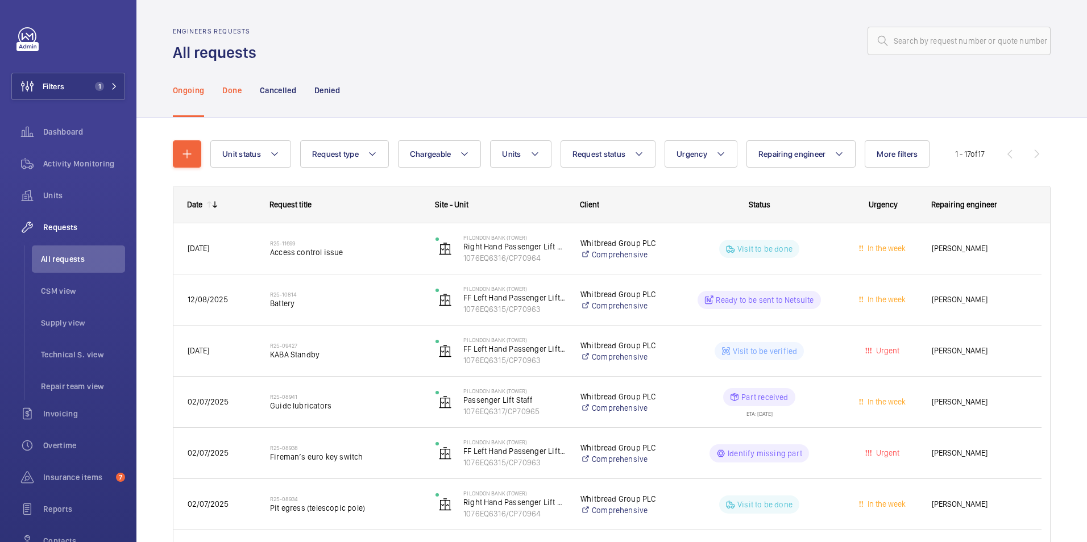
click at [227, 89] on p "Done" at bounding box center [231, 90] width 19 height 11
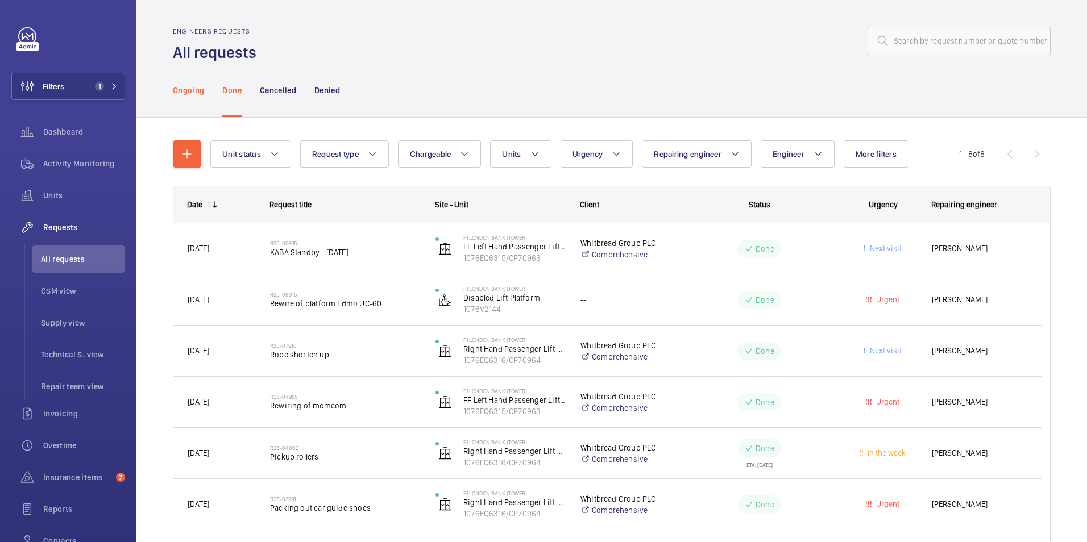
click at [190, 87] on p "Ongoing" at bounding box center [188, 90] width 31 height 11
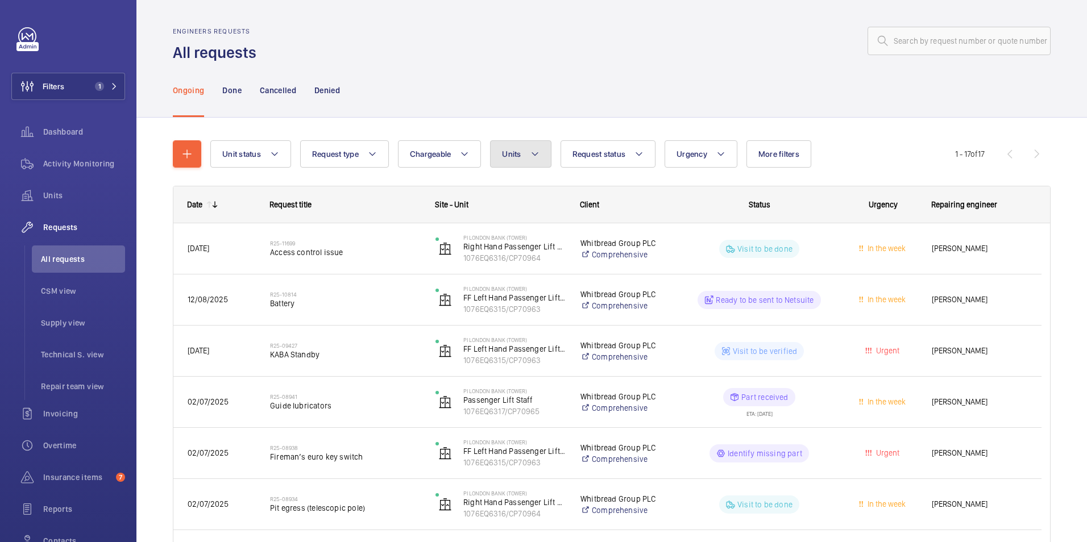
click at [527, 148] on button "Units" at bounding box center [520, 153] width 61 height 27
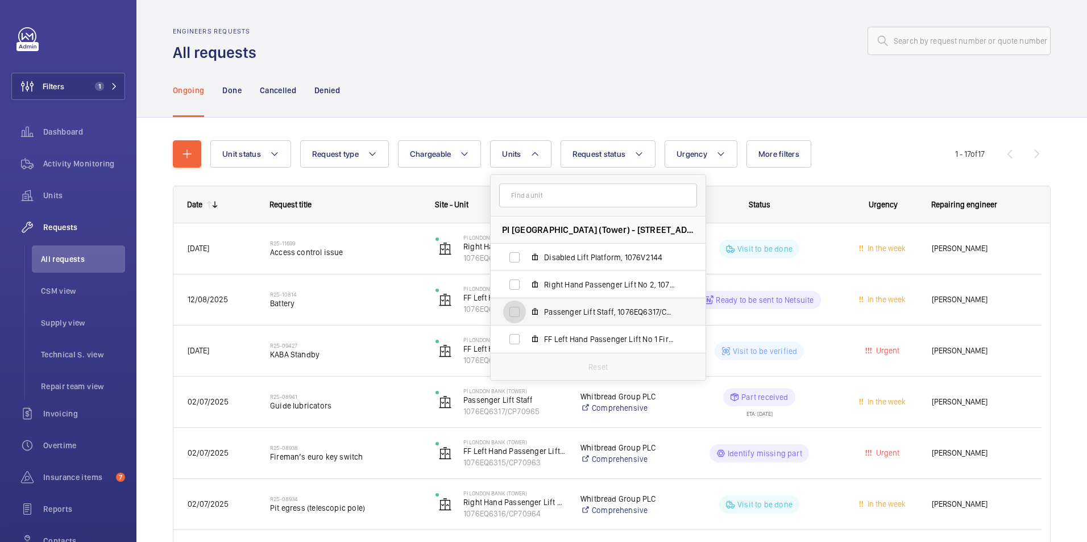
click at [515, 312] on input "Passenger Lift Staff, 1076EQ6317/CP70965" at bounding box center [514, 312] width 23 height 23
checkbox input "true"
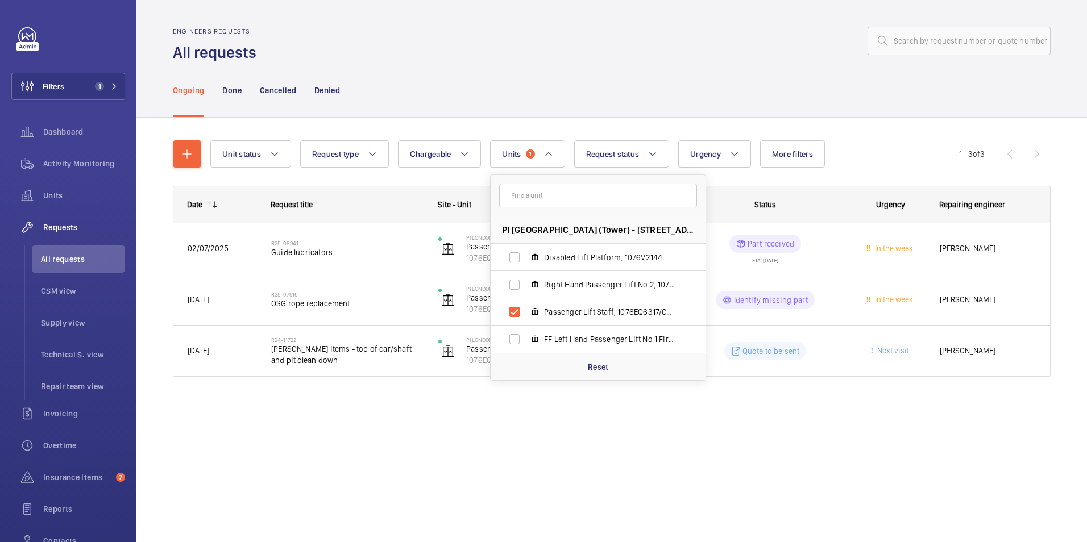
click at [530, 68] on div "Ongoing Done Cancelled Denied" at bounding box center [612, 90] width 878 height 54
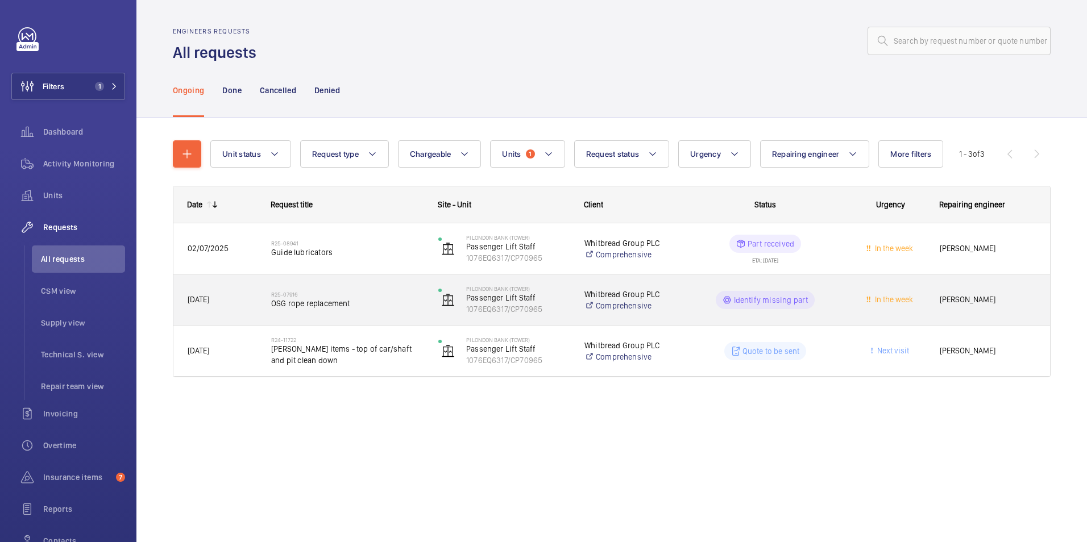
click at [846, 306] on div "In the week" at bounding box center [884, 300] width 82 height 36
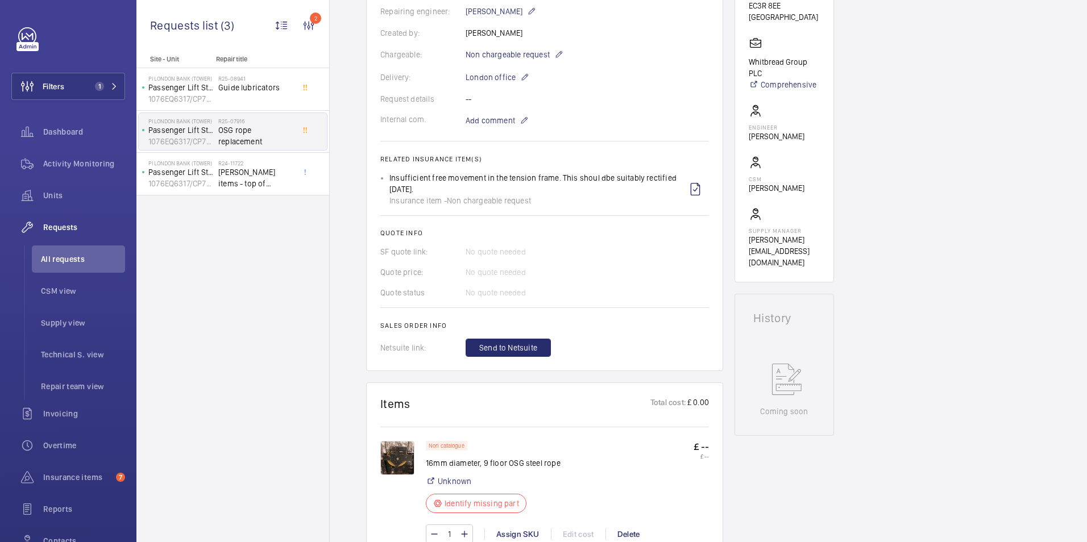
scroll to position [171, 0]
